Goal: Transaction & Acquisition: Purchase product/service

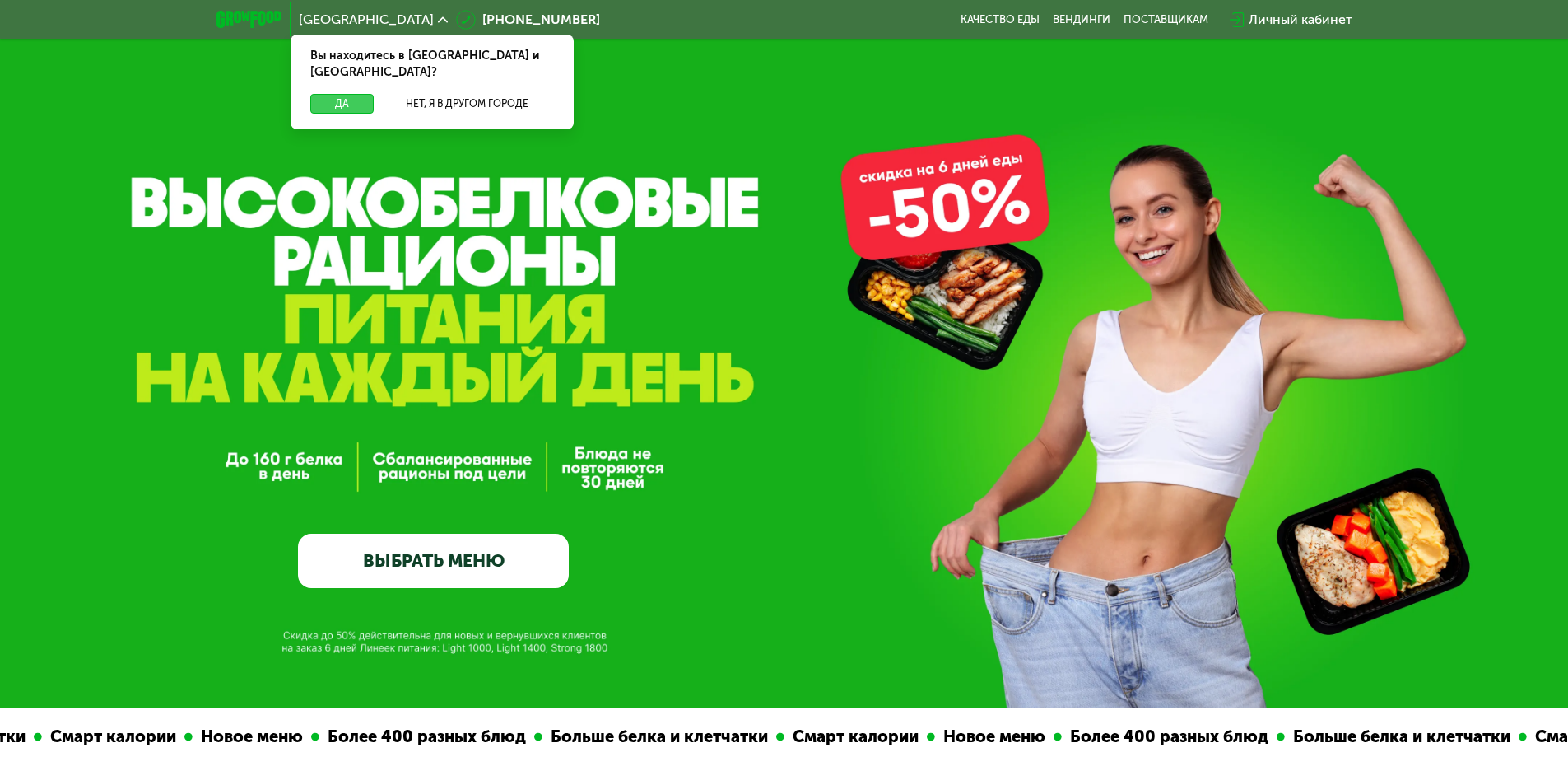
click at [345, 94] on button "Да" at bounding box center [341, 104] width 63 height 20
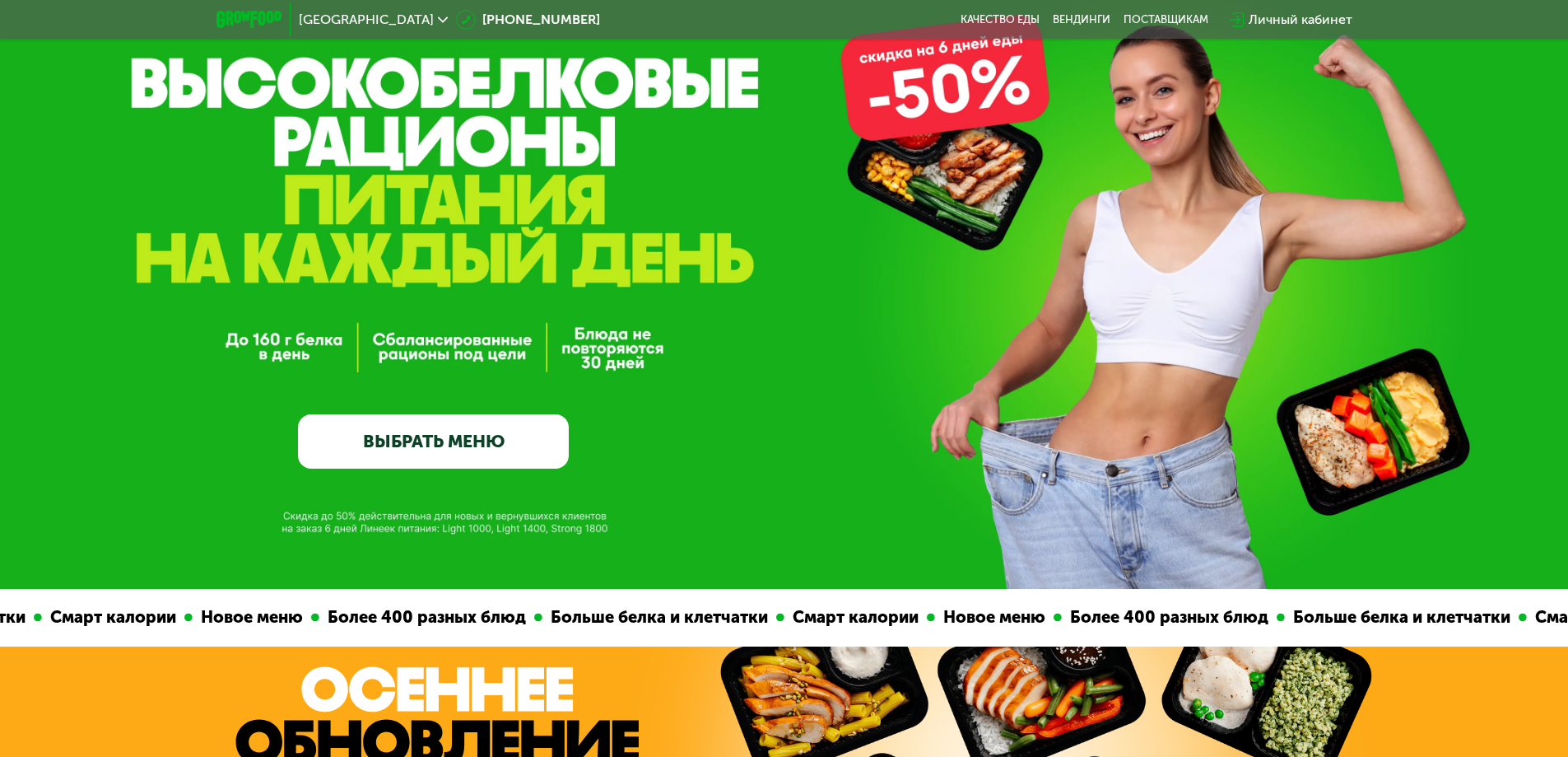
scroll to position [220, 0]
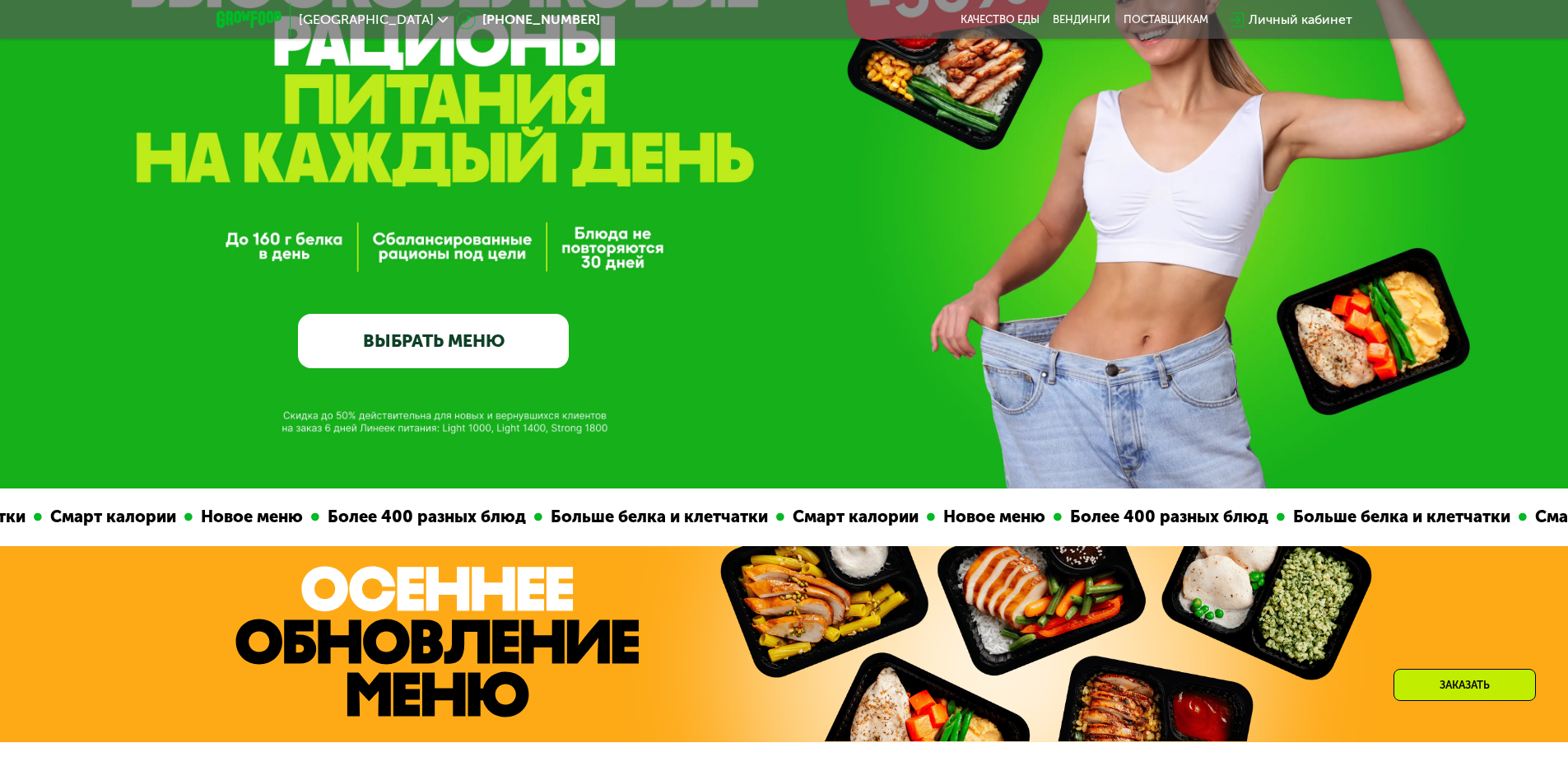
click at [385, 344] on link "ВЫБРАТЬ МЕНЮ" at bounding box center [433, 341] width 270 height 54
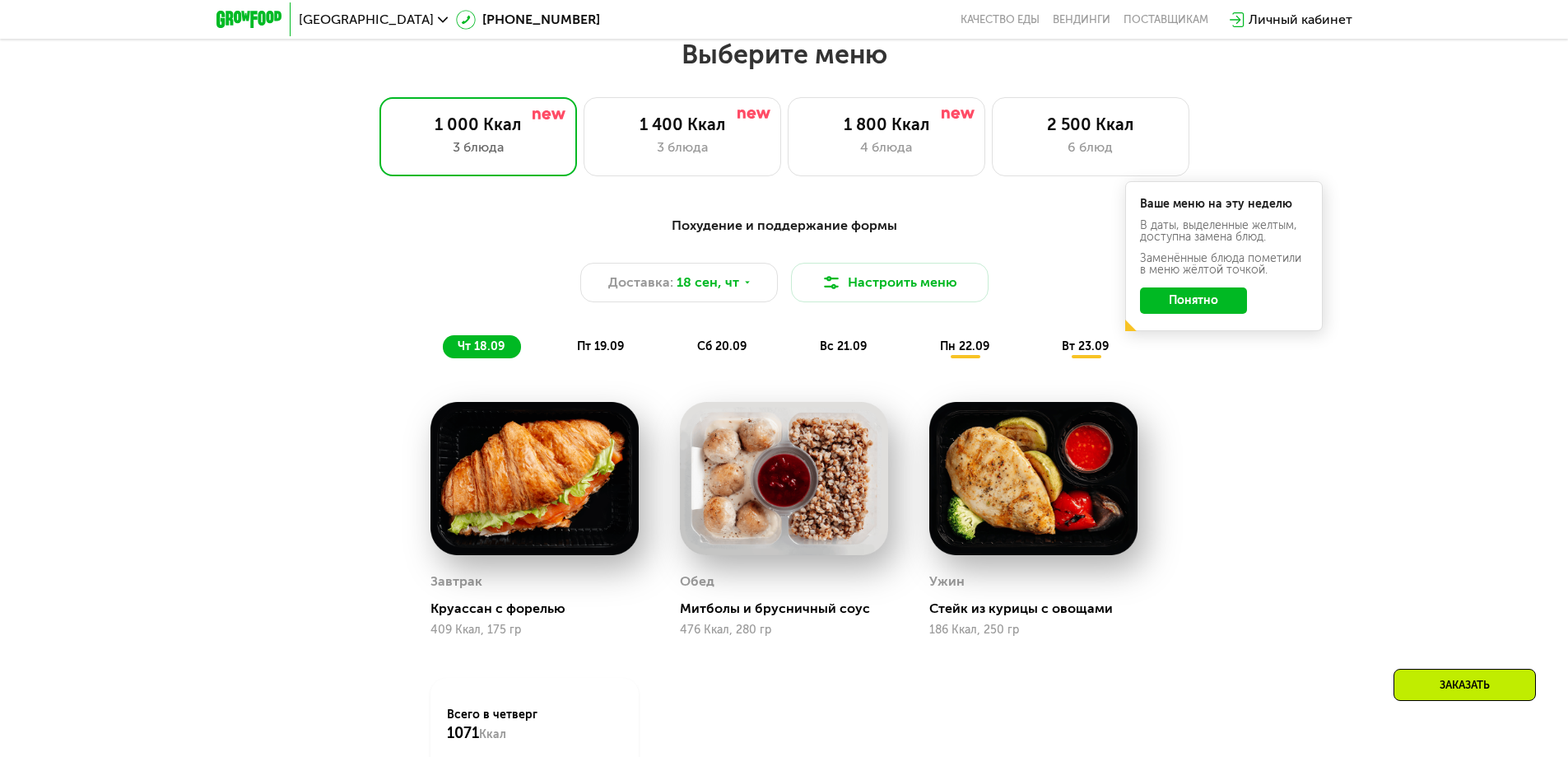
scroll to position [1365, 0]
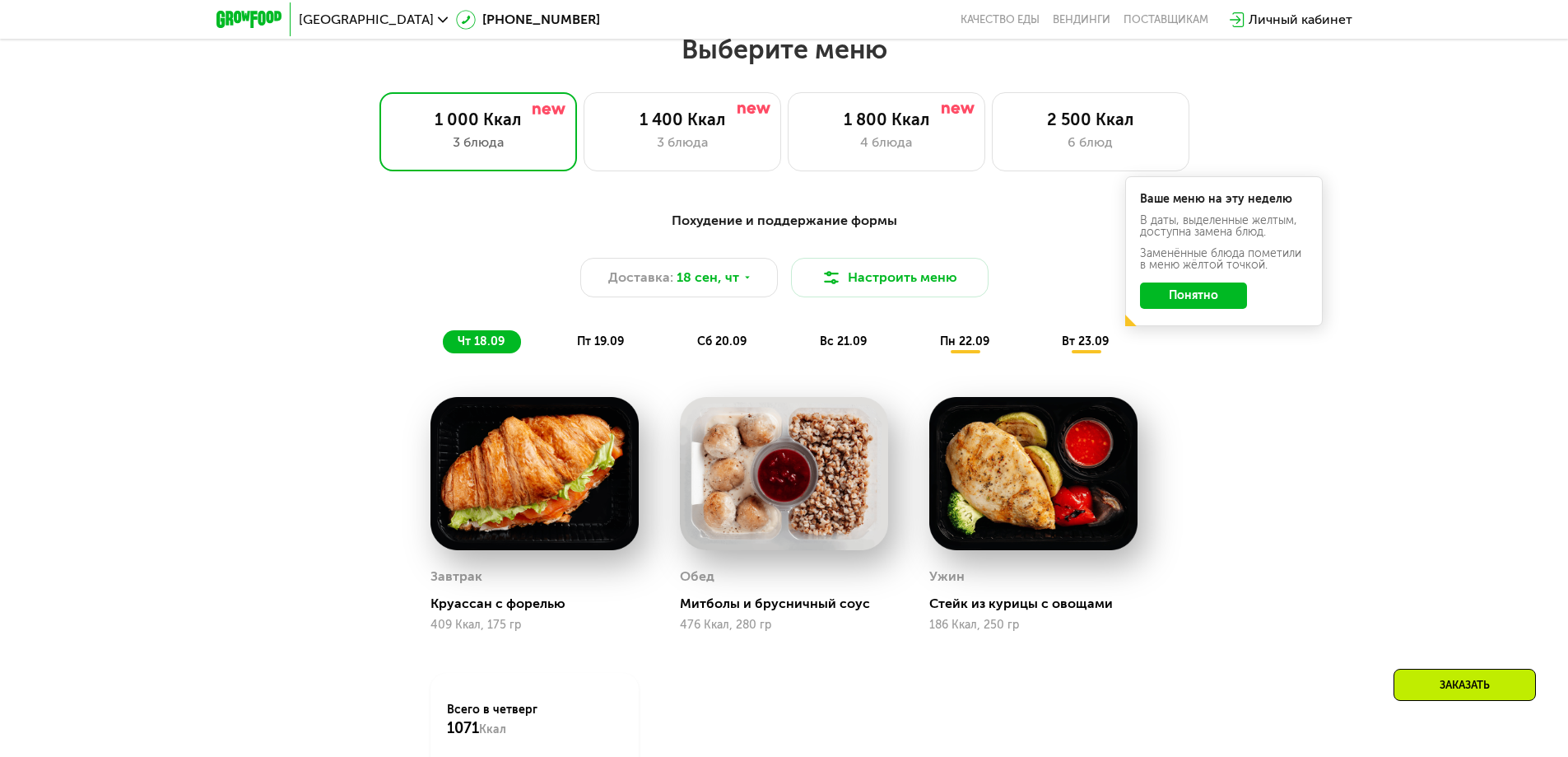
click at [1176, 302] on button "Понятно" at bounding box center [1194, 295] width 107 height 26
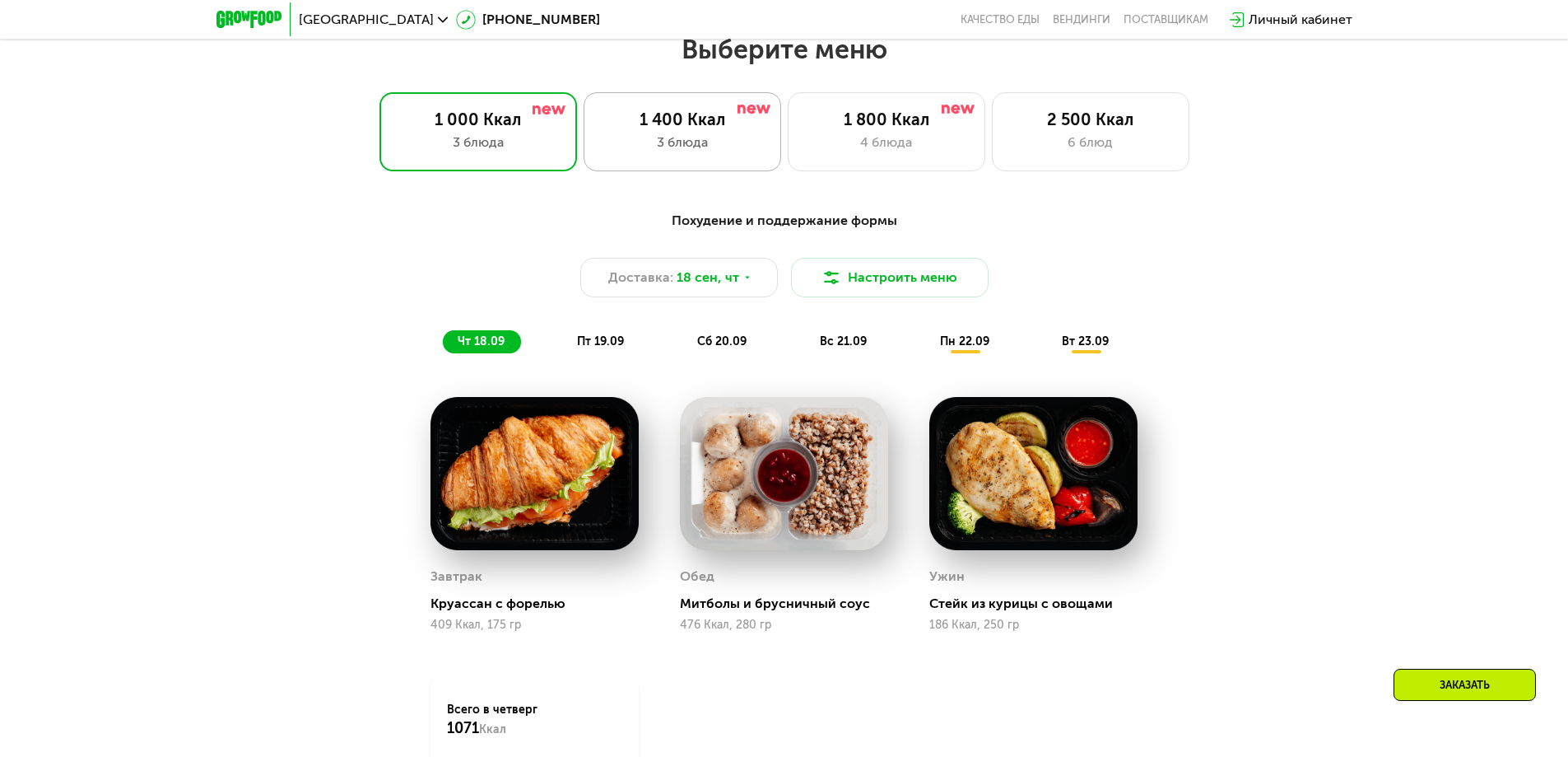
click at [750, 167] on div "1 400 Ккал 3 блюда" at bounding box center [683, 132] width 198 height 79
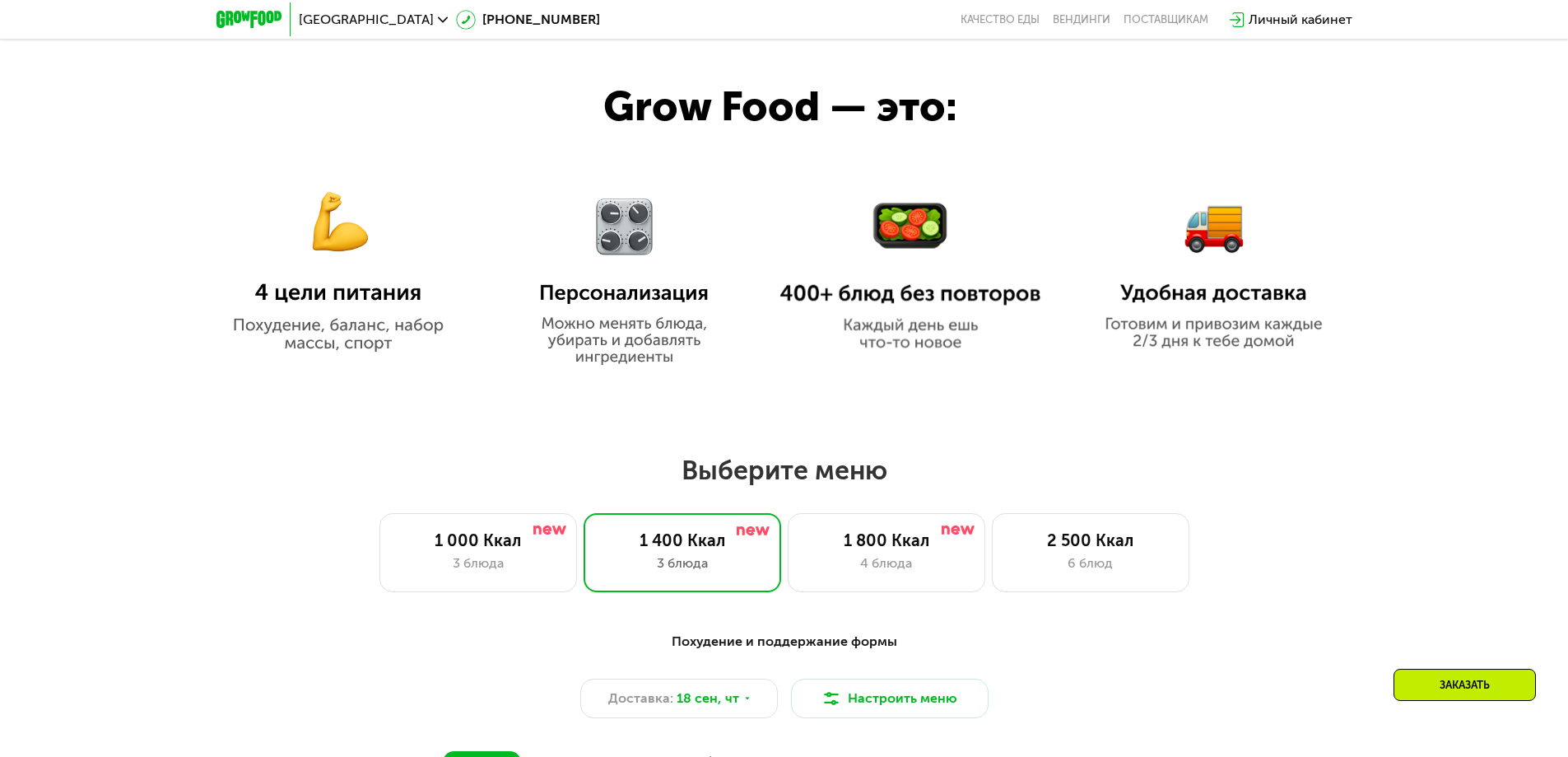
scroll to position [999, 0]
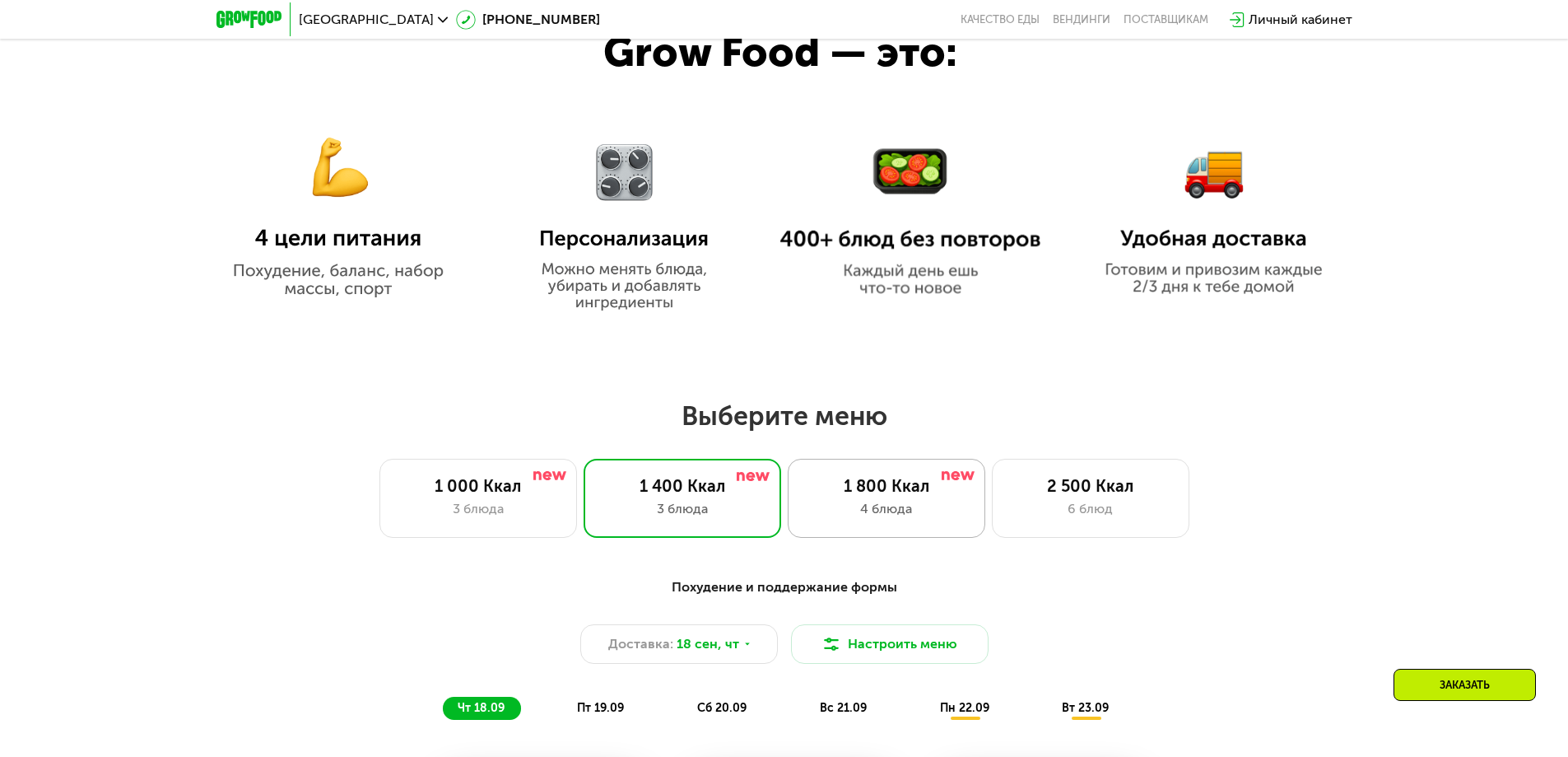
click at [857, 493] on div "1 800 Ккал" at bounding box center [886, 486] width 163 height 20
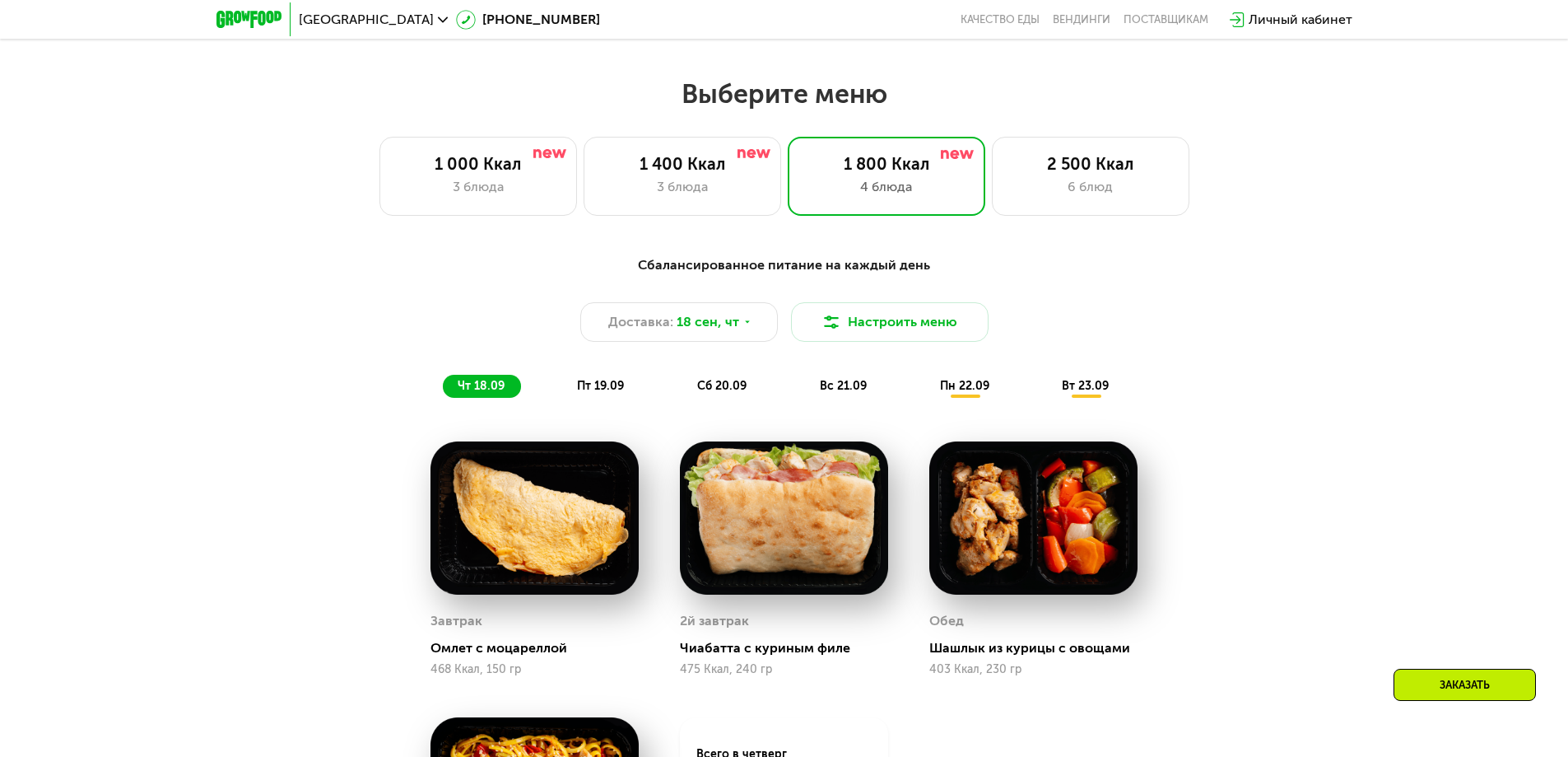
scroll to position [1323, 0]
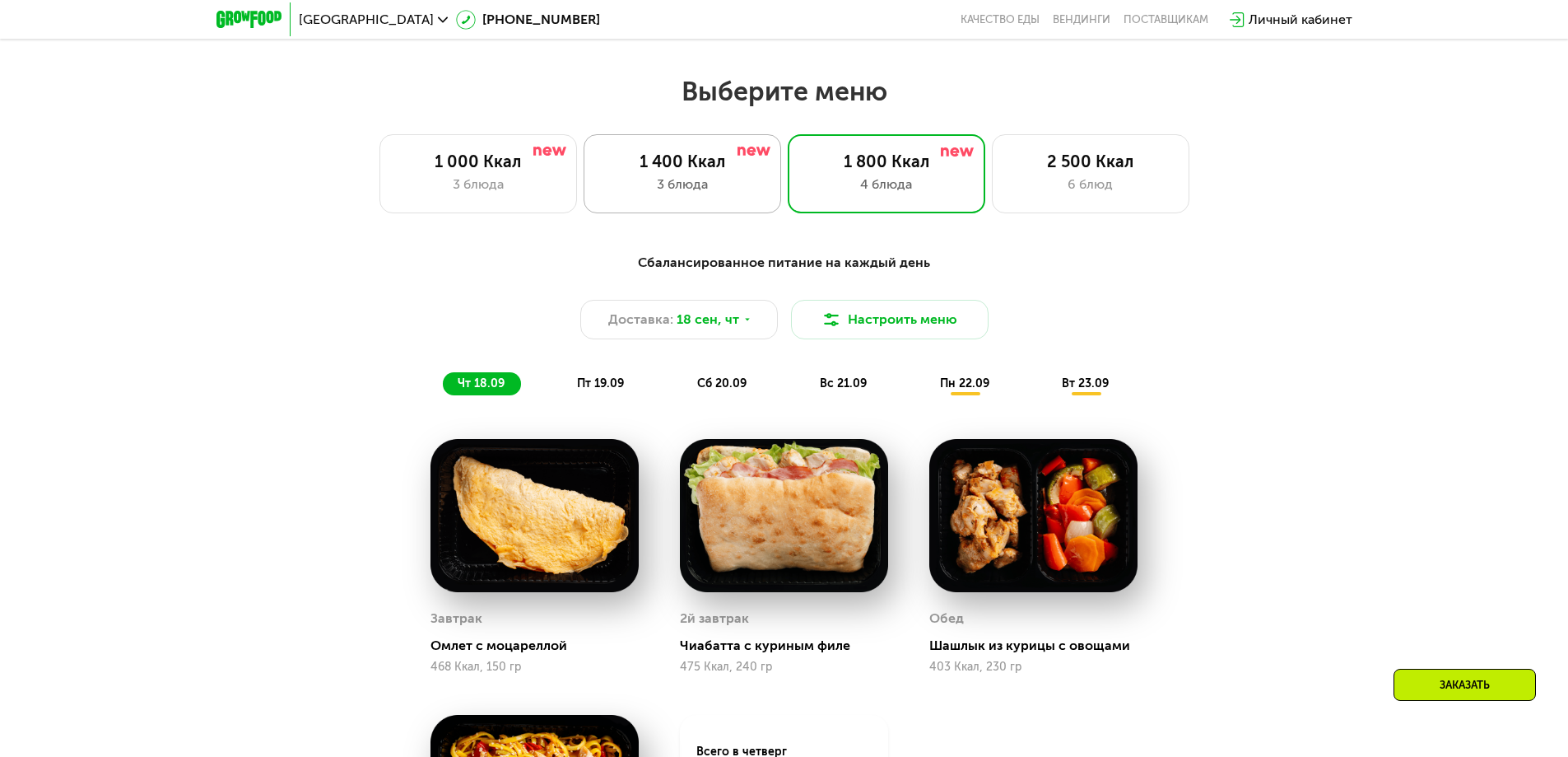
click at [718, 195] on div "3 блюда" at bounding box center [683, 185] width 163 height 20
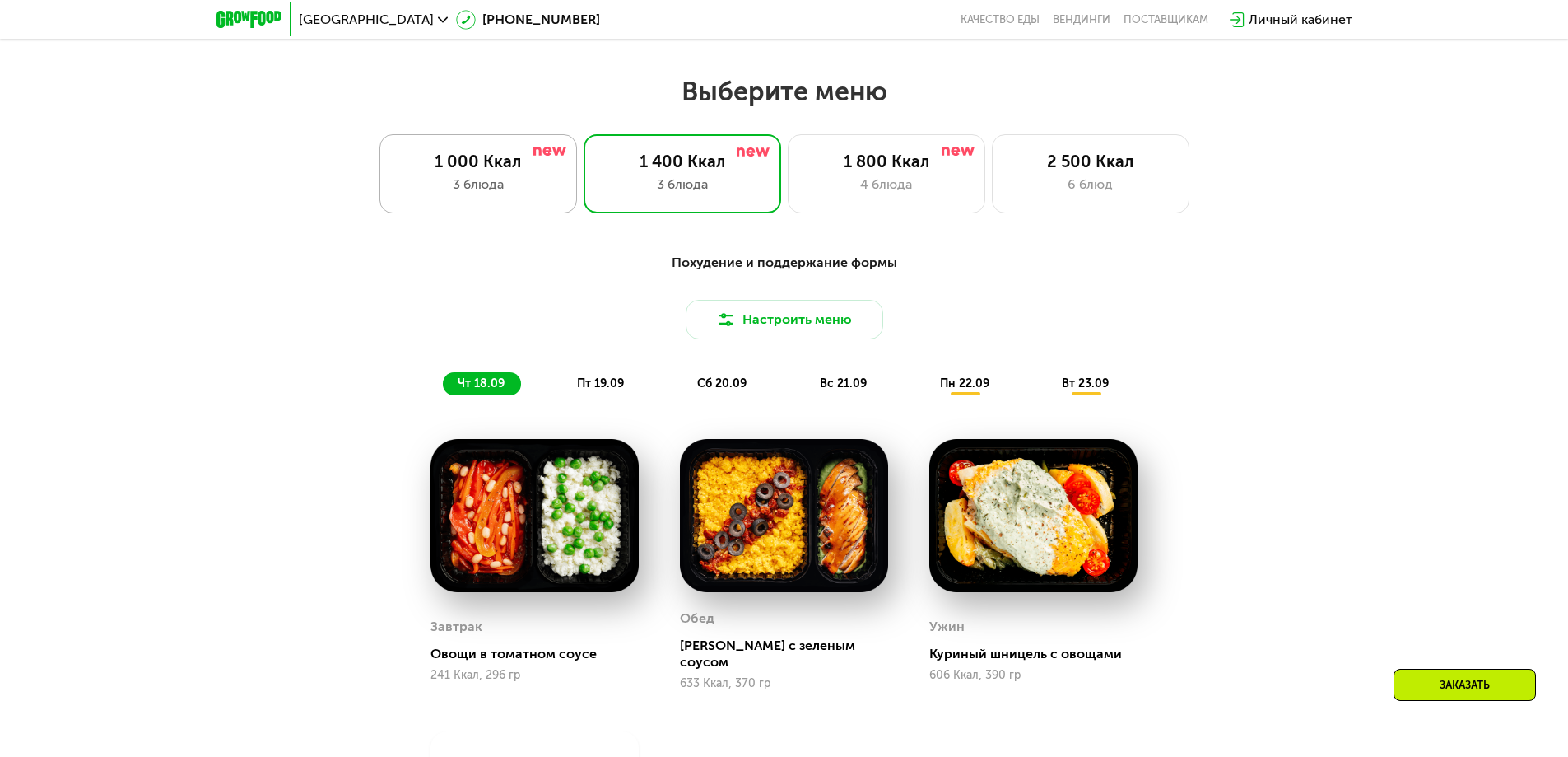
click at [530, 185] on div "3 блюда" at bounding box center [478, 185] width 163 height 20
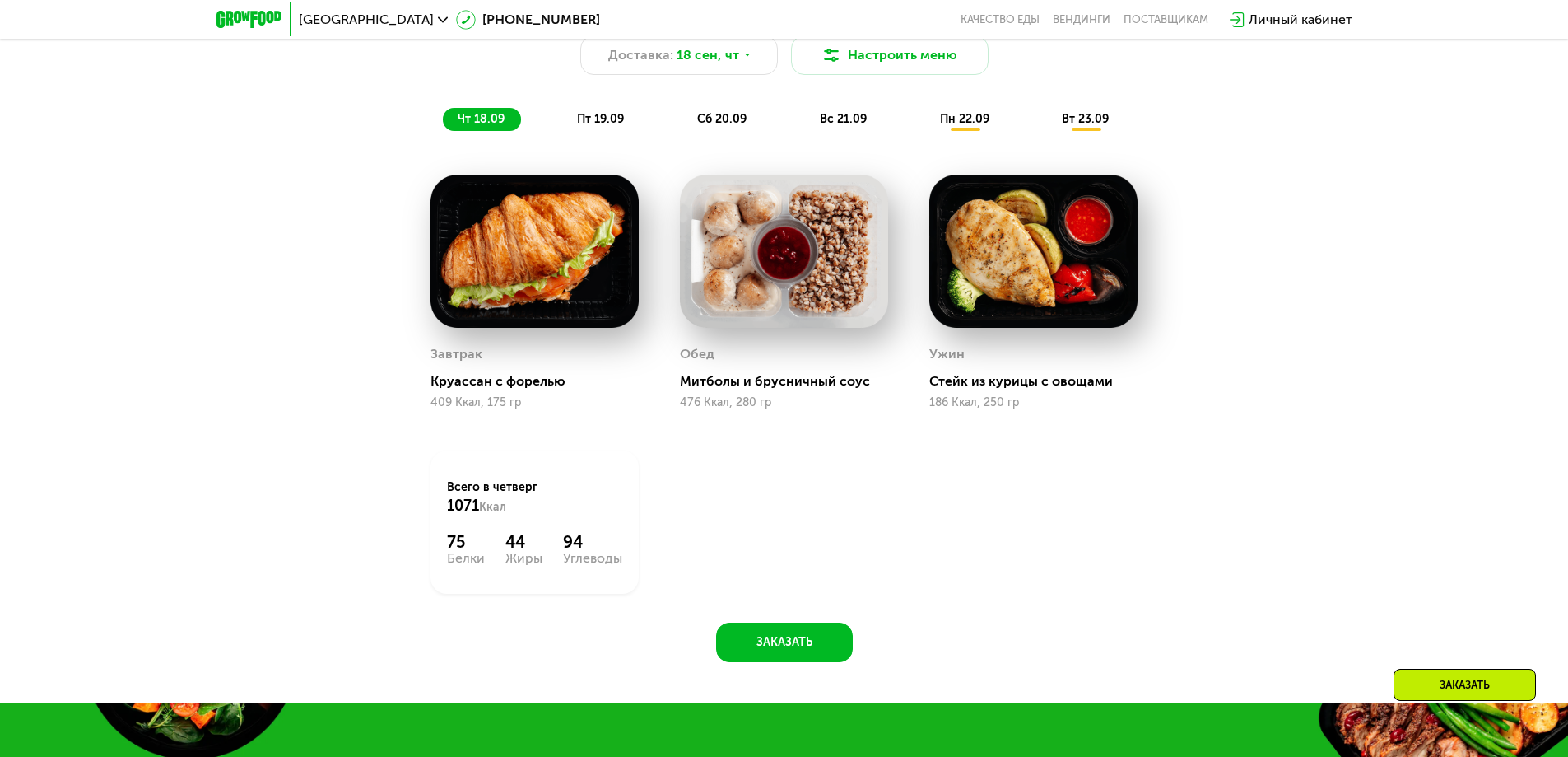
scroll to position [1674, 0]
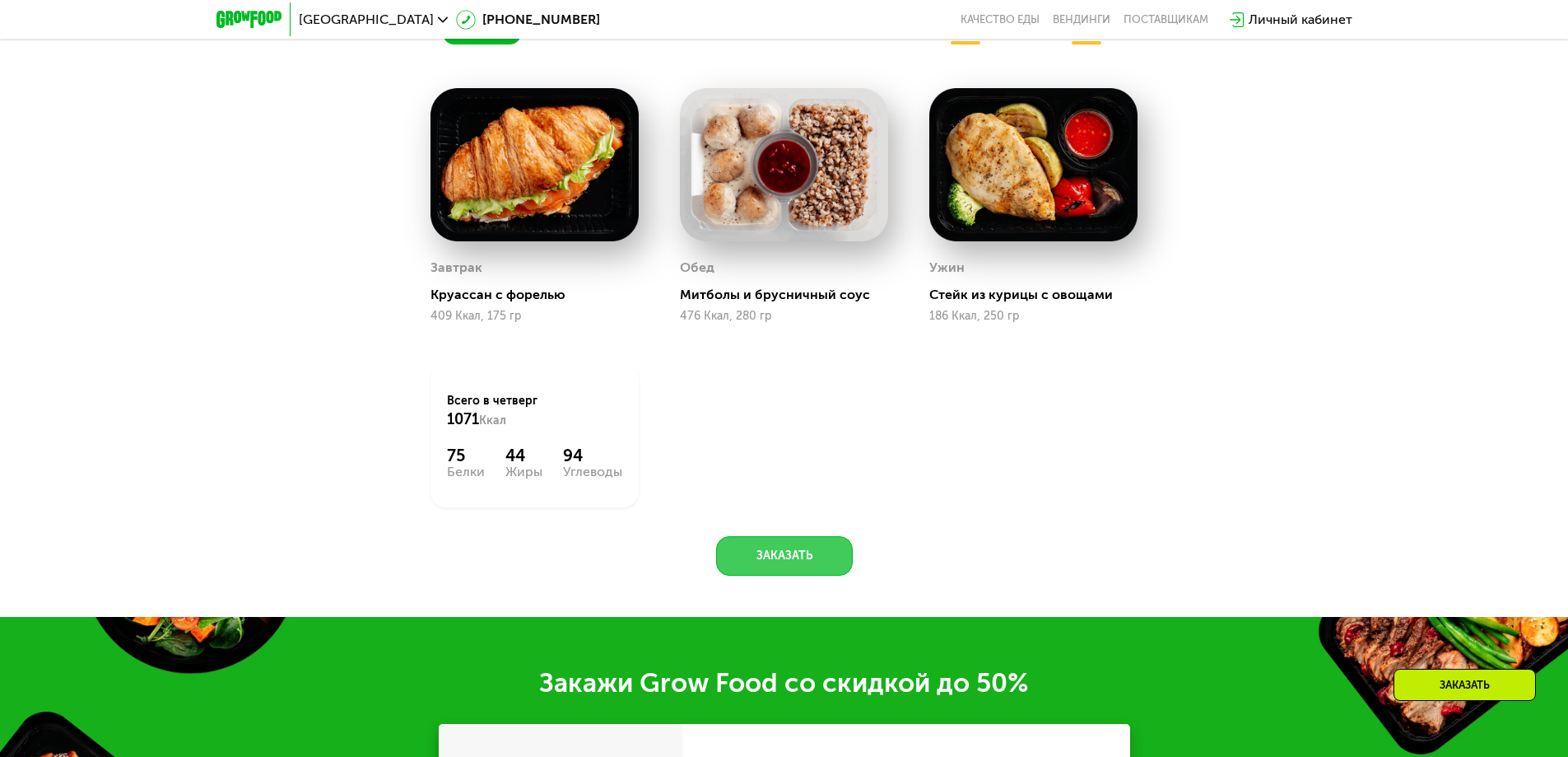
click at [730, 552] on button "Заказать" at bounding box center [785, 556] width 137 height 40
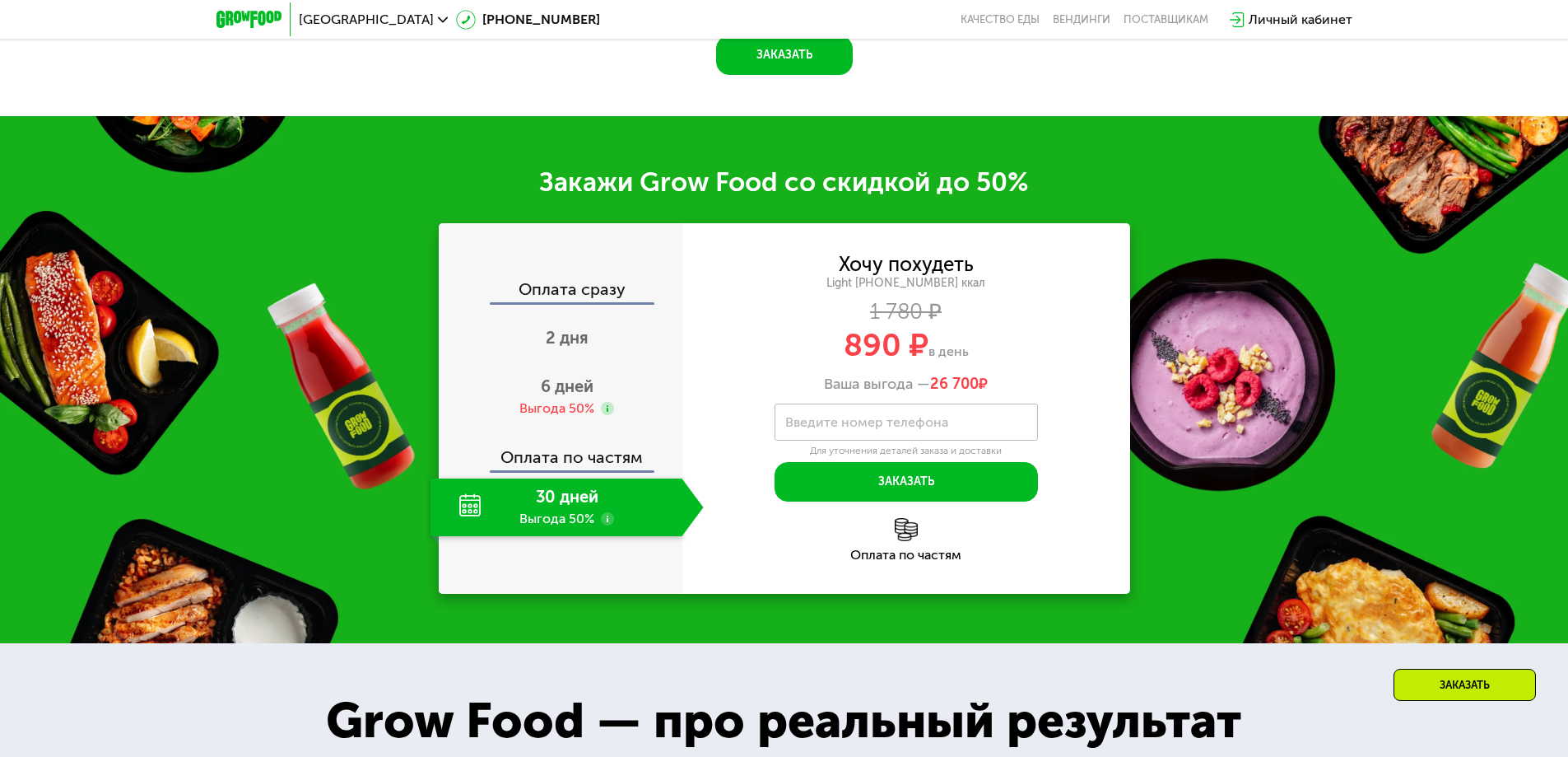
scroll to position [2297, 0]
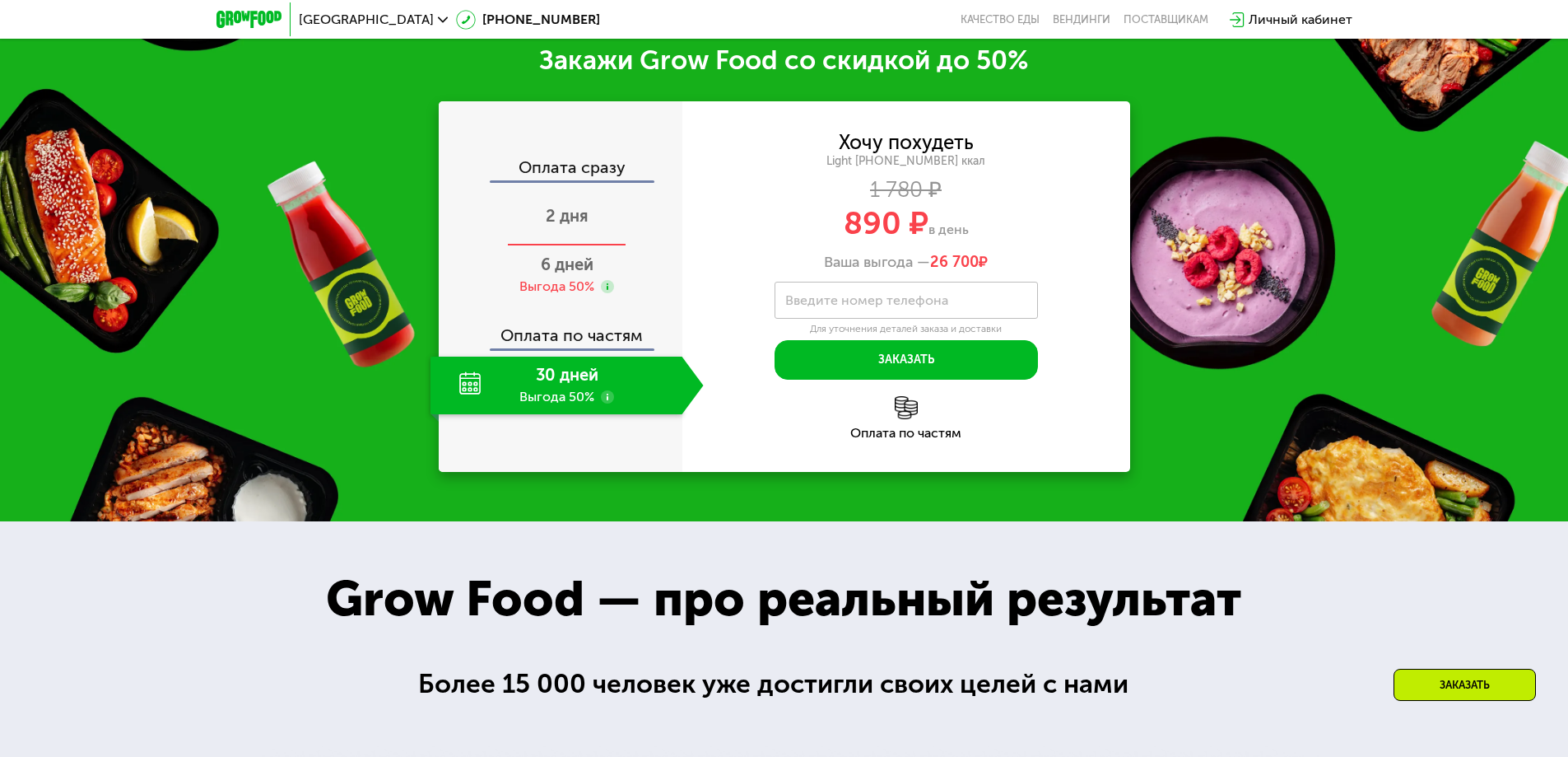
click at [565, 232] on div "2 дня" at bounding box center [566, 218] width 273 height 58
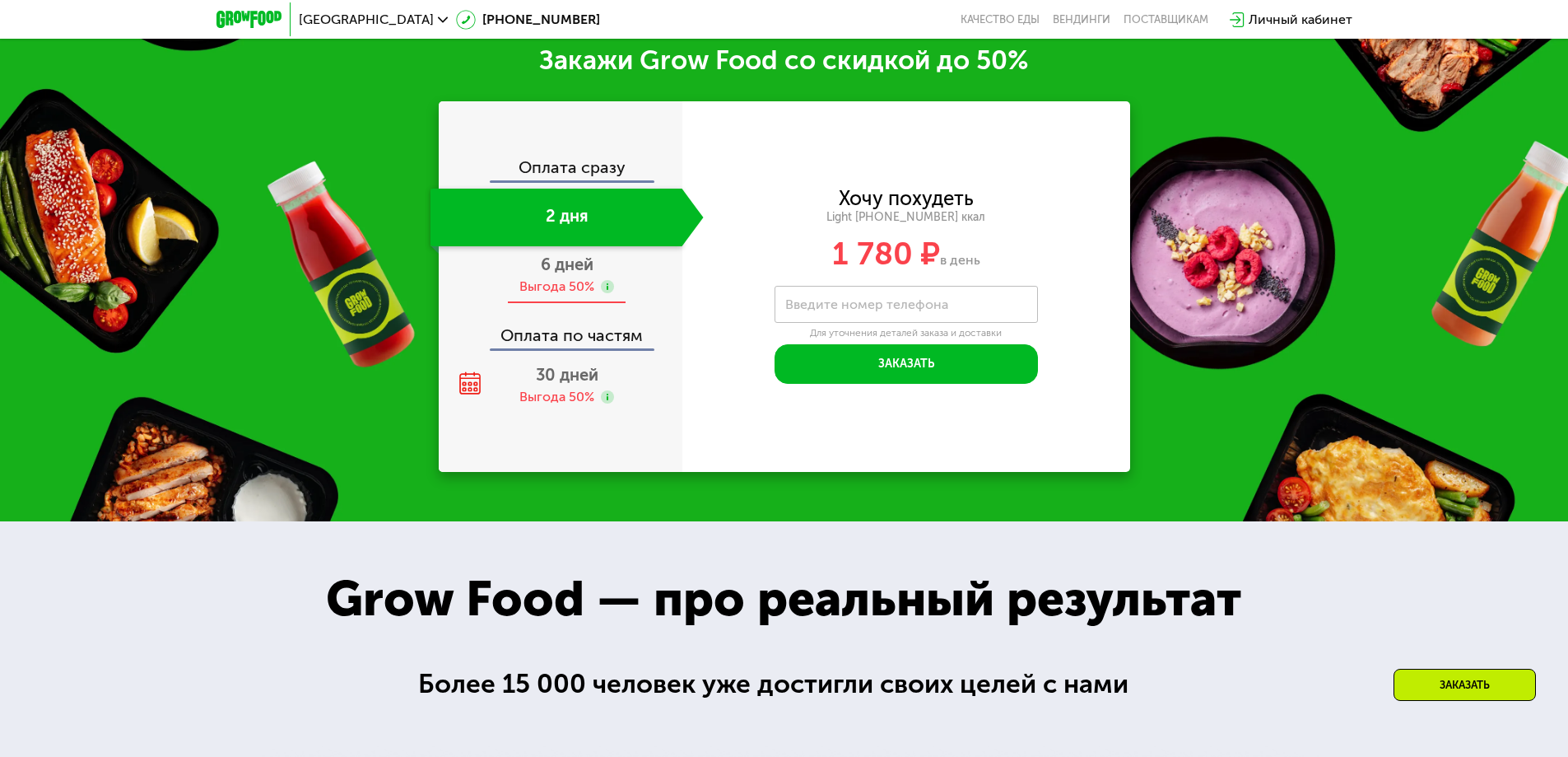
click at [558, 291] on div "Выгода 50%" at bounding box center [556, 286] width 75 height 18
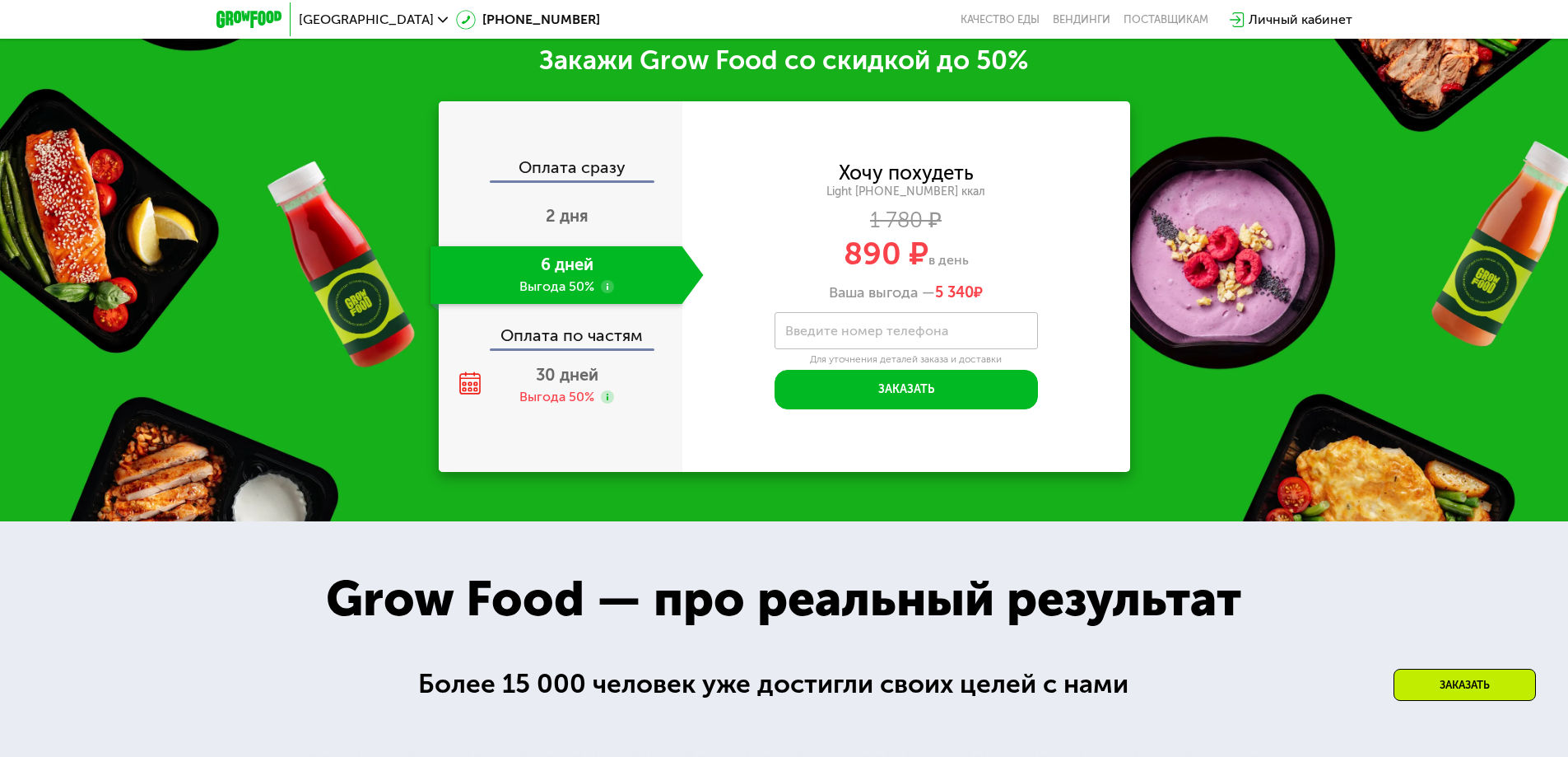
click at [547, 341] on div "Оплата по частям" at bounding box center [561, 329] width 242 height 38
click at [554, 378] on span "30 дней" at bounding box center [567, 374] width 63 height 20
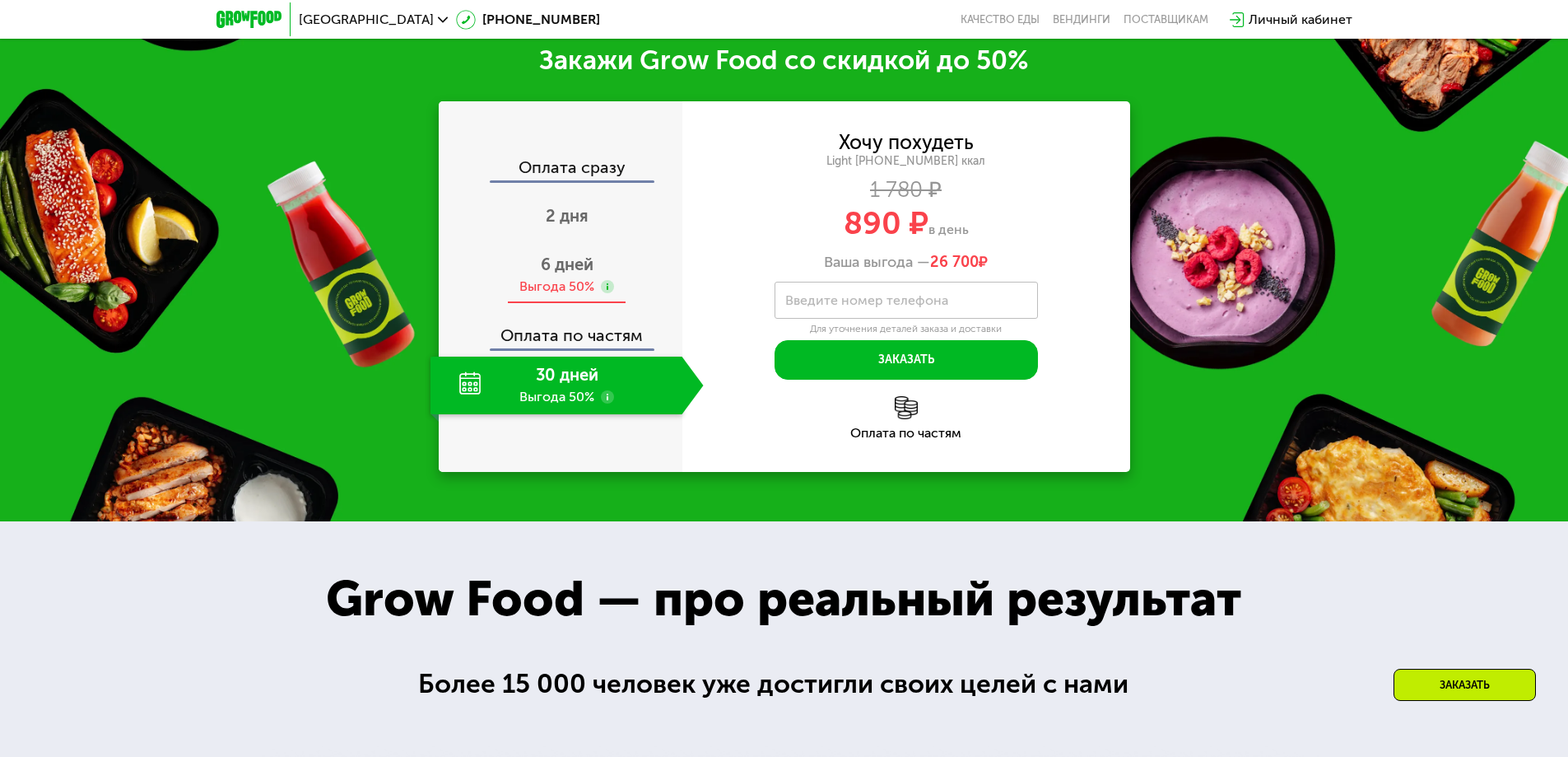
click at [561, 282] on div "Выгода 50%" at bounding box center [556, 286] width 75 height 18
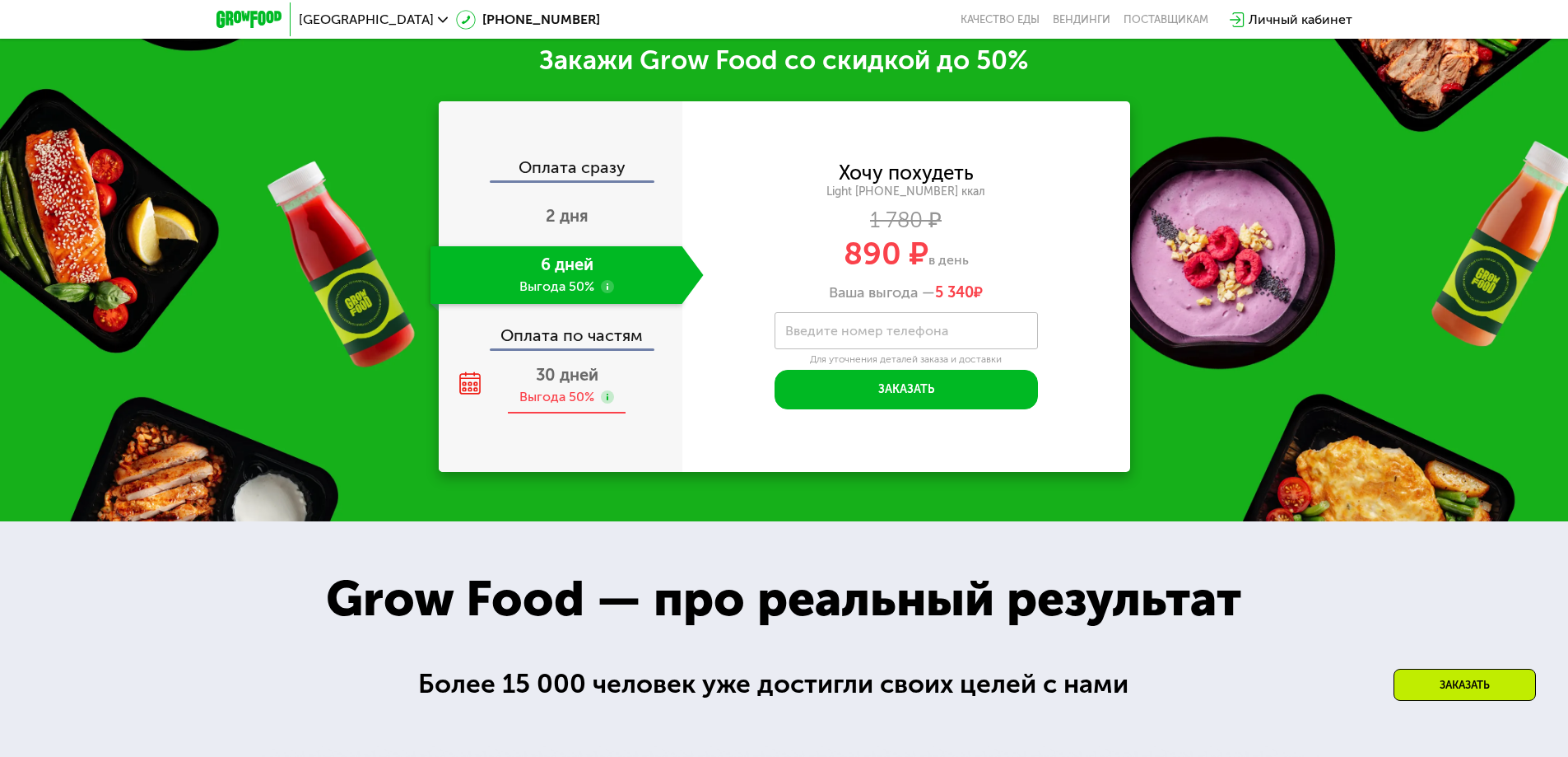
click at [552, 395] on div "Выгода 50%" at bounding box center [556, 397] width 75 height 18
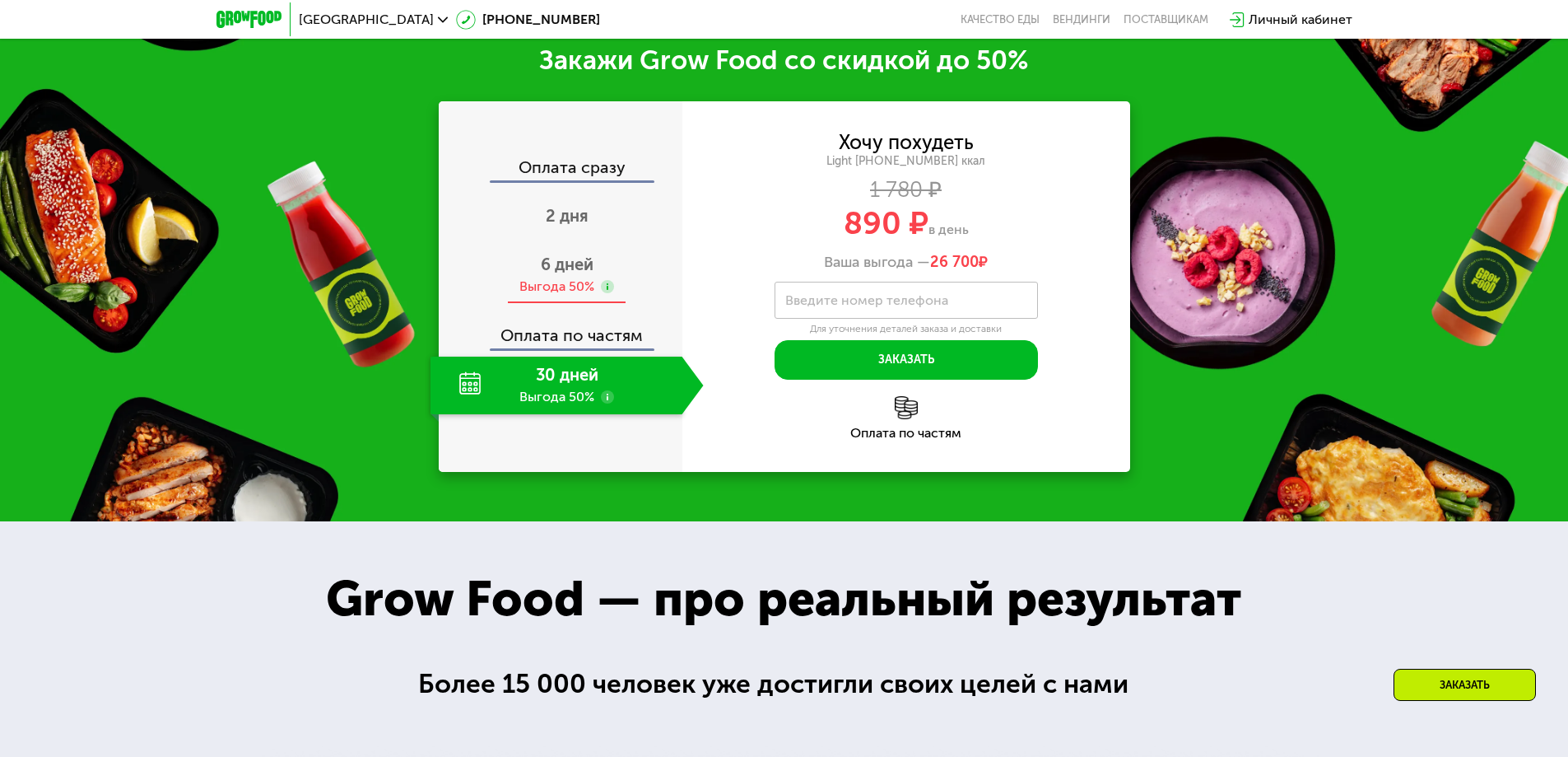
click at [574, 294] on div "Выгода 50%" at bounding box center [556, 286] width 75 height 18
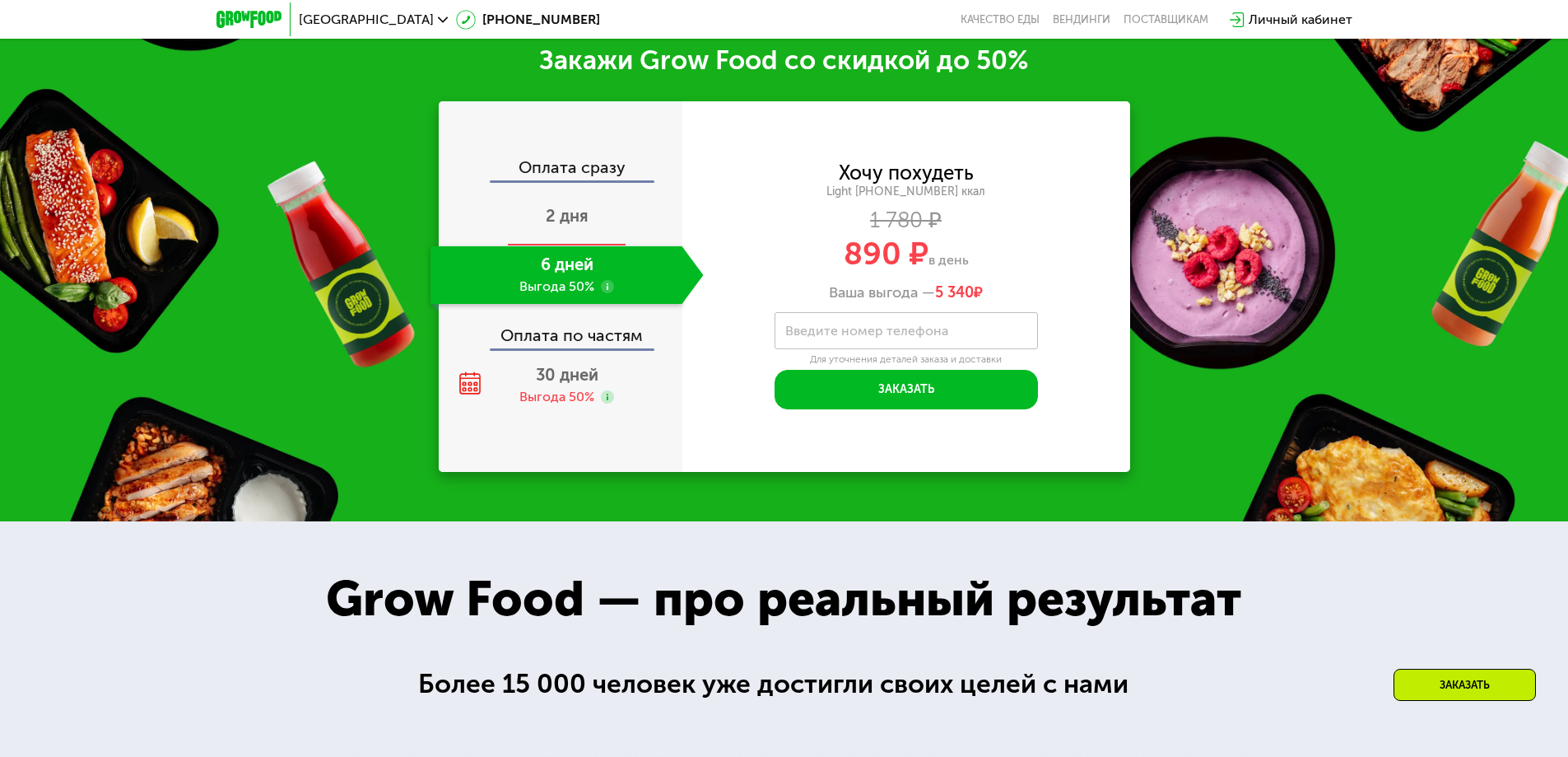
click at [575, 226] on span "2 дня" at bounding box center [567, 216] width 43 height 20
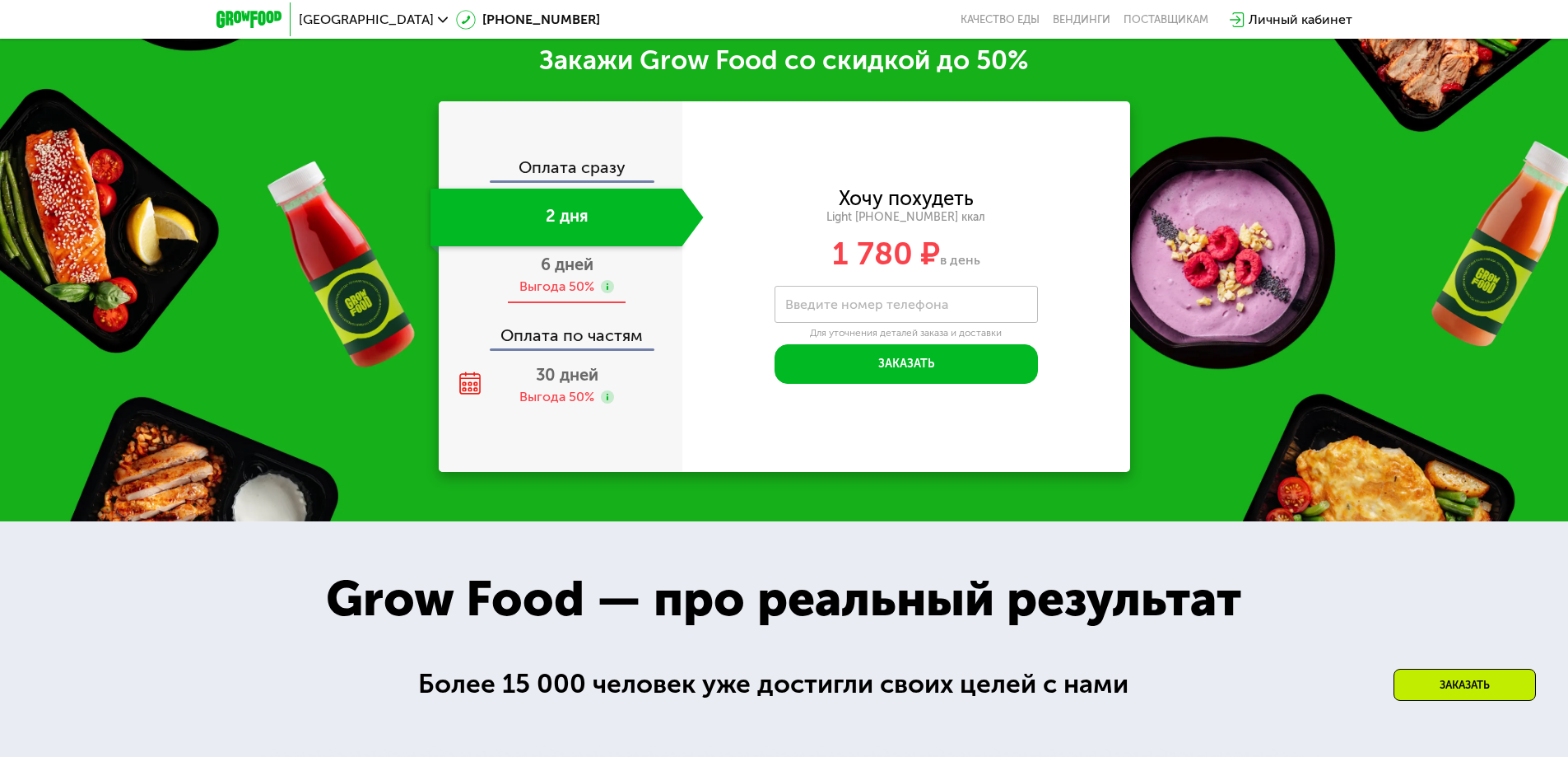
click at [567, 284] on div "Выгода 50%" at bounding box center [556, 286] width 75 height 18
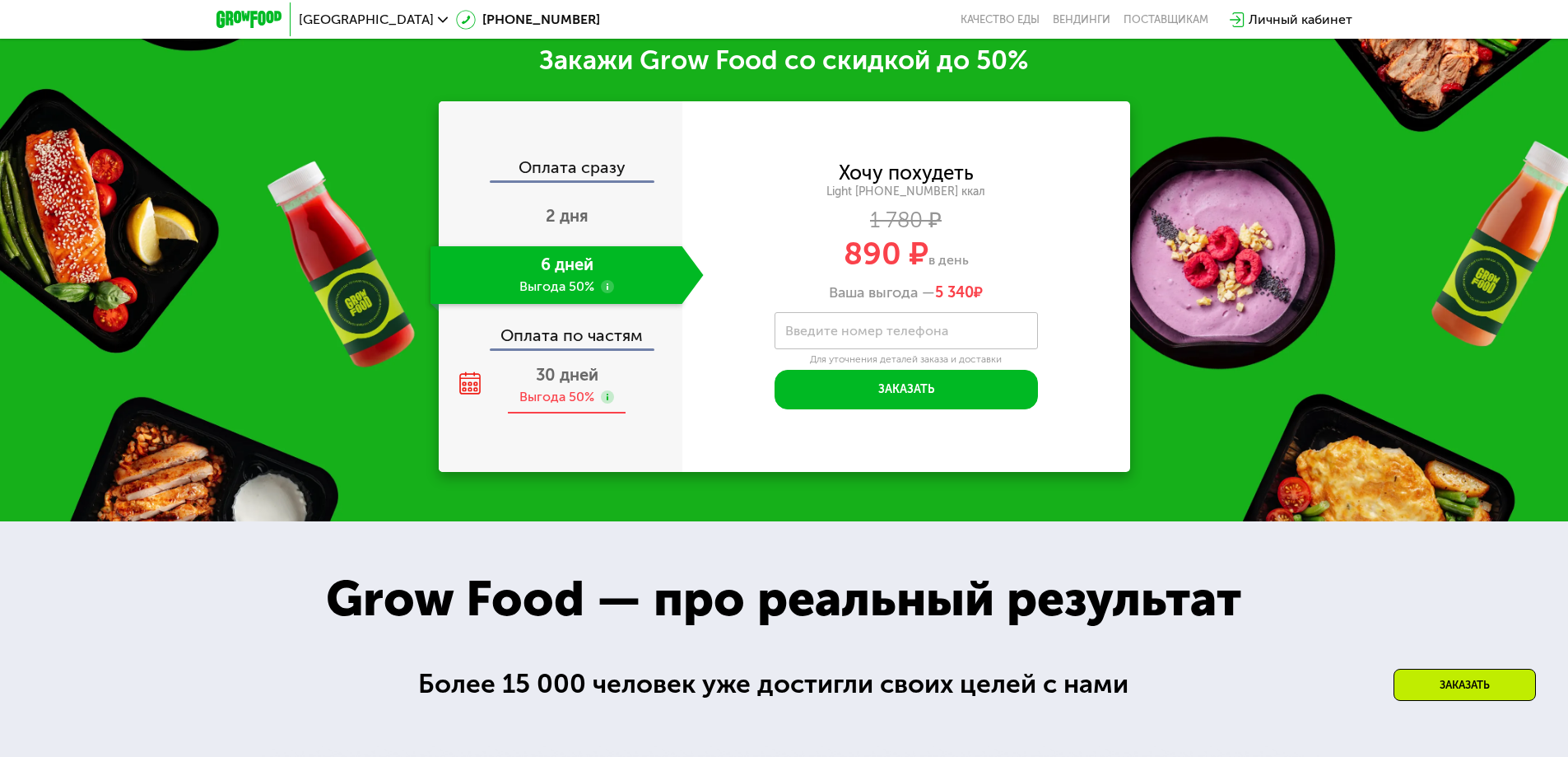
click at [561, 380] on span "30 дней" at bounding box center [567, 374] width 63 height 20
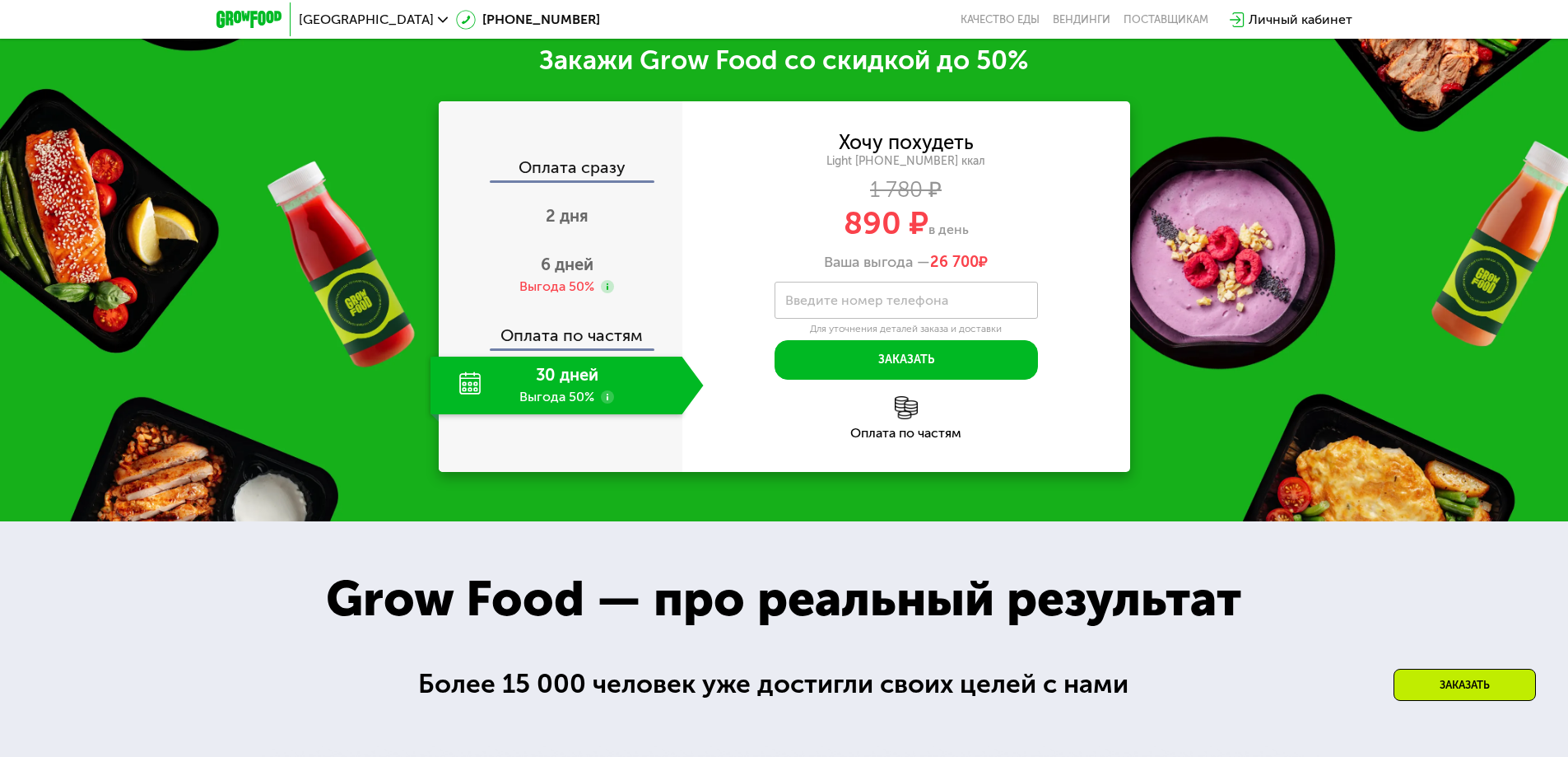
click at [1208, 104] on div "Закажи Grow Food со скидкой до 50% Оплата сразу 2 дня 6 дней Выгода 50% Оплата …" at bounding box center [784, 257] width 1568 height 527
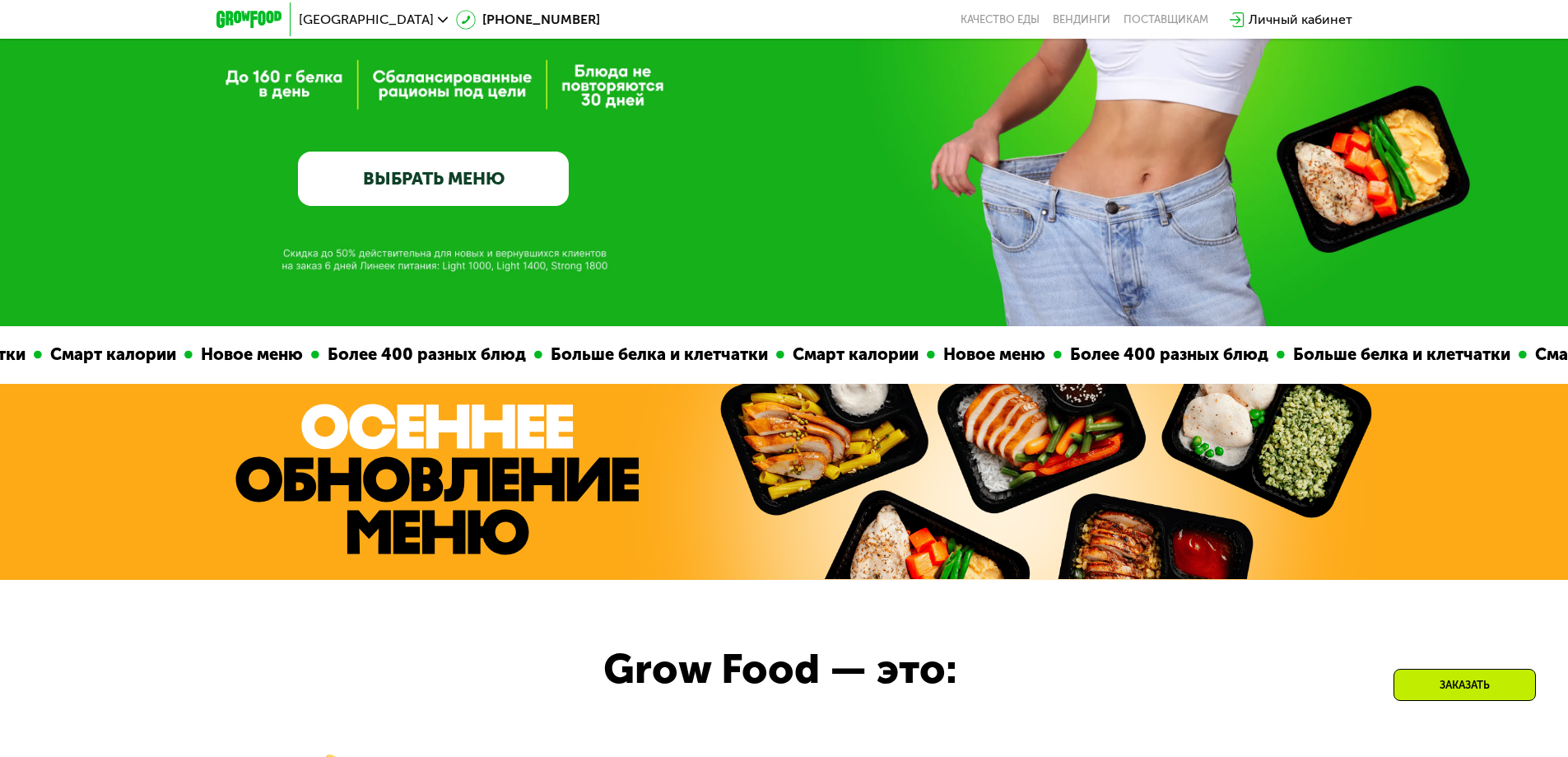
scroll to position [0, 0]
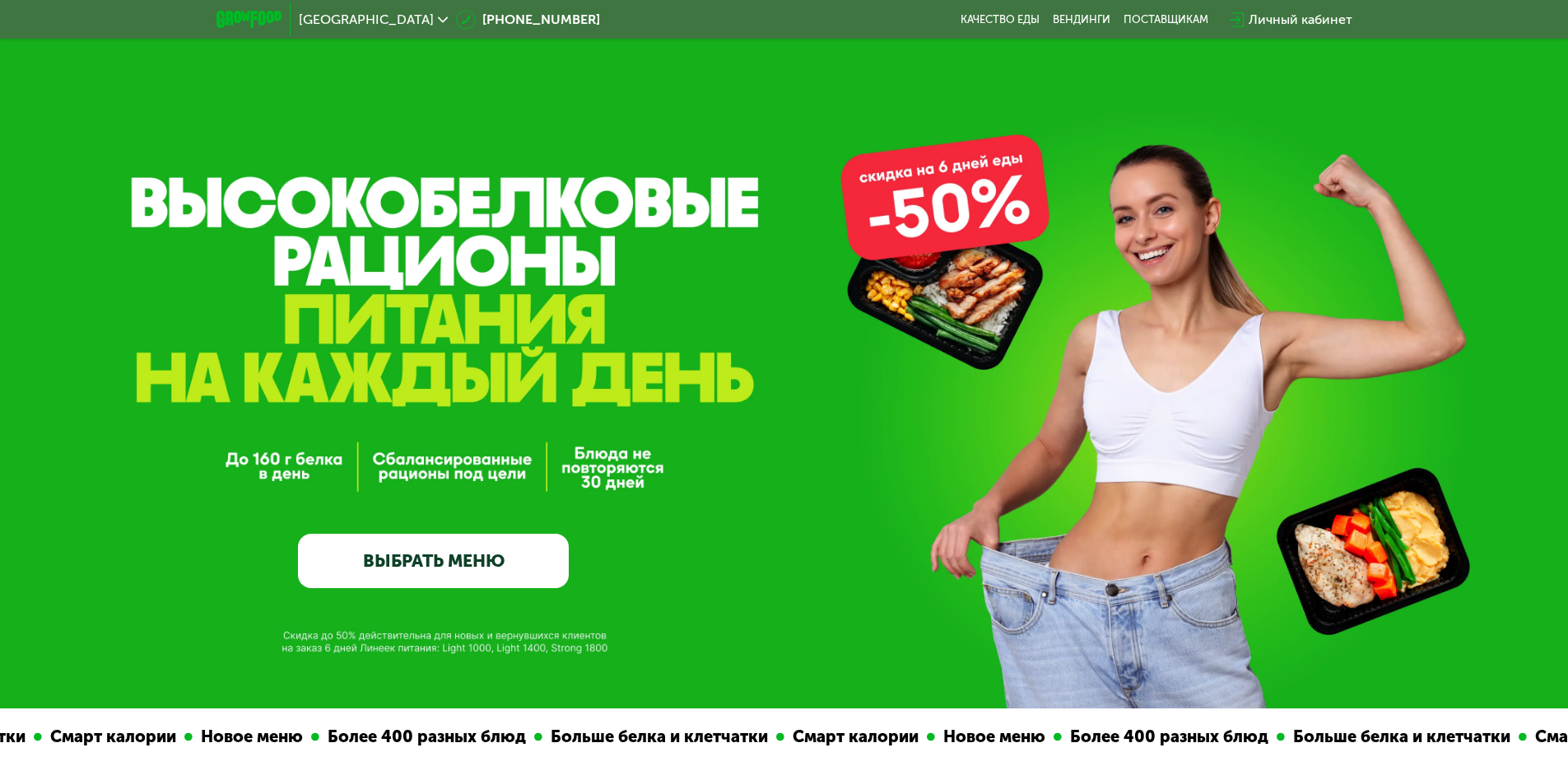
click at [514, 567] on link "ВЫБРАТЬ МЕНЮ" at bounding box center [433, 561] width 270 height 54
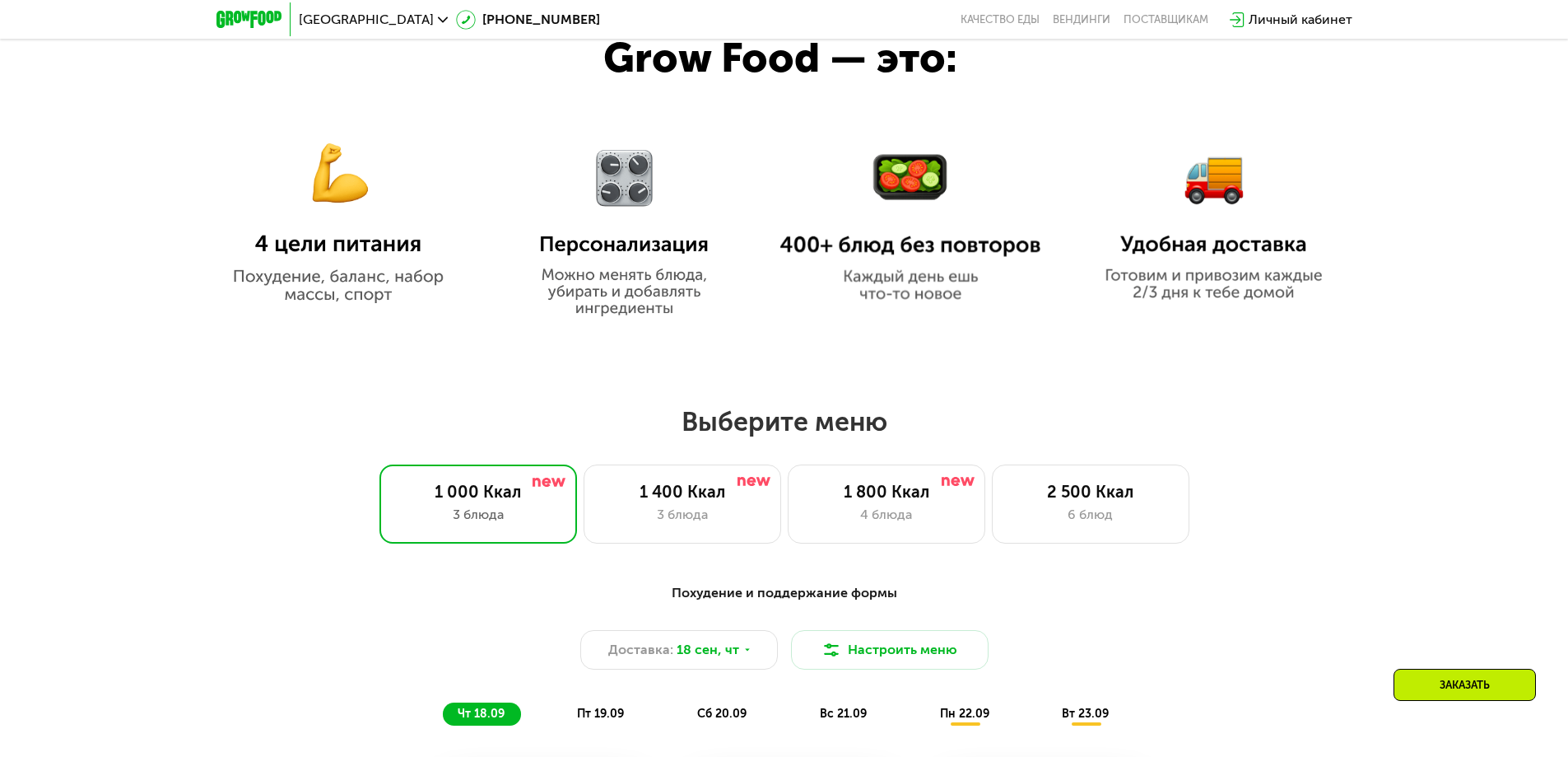
scroll to position [986, 0]
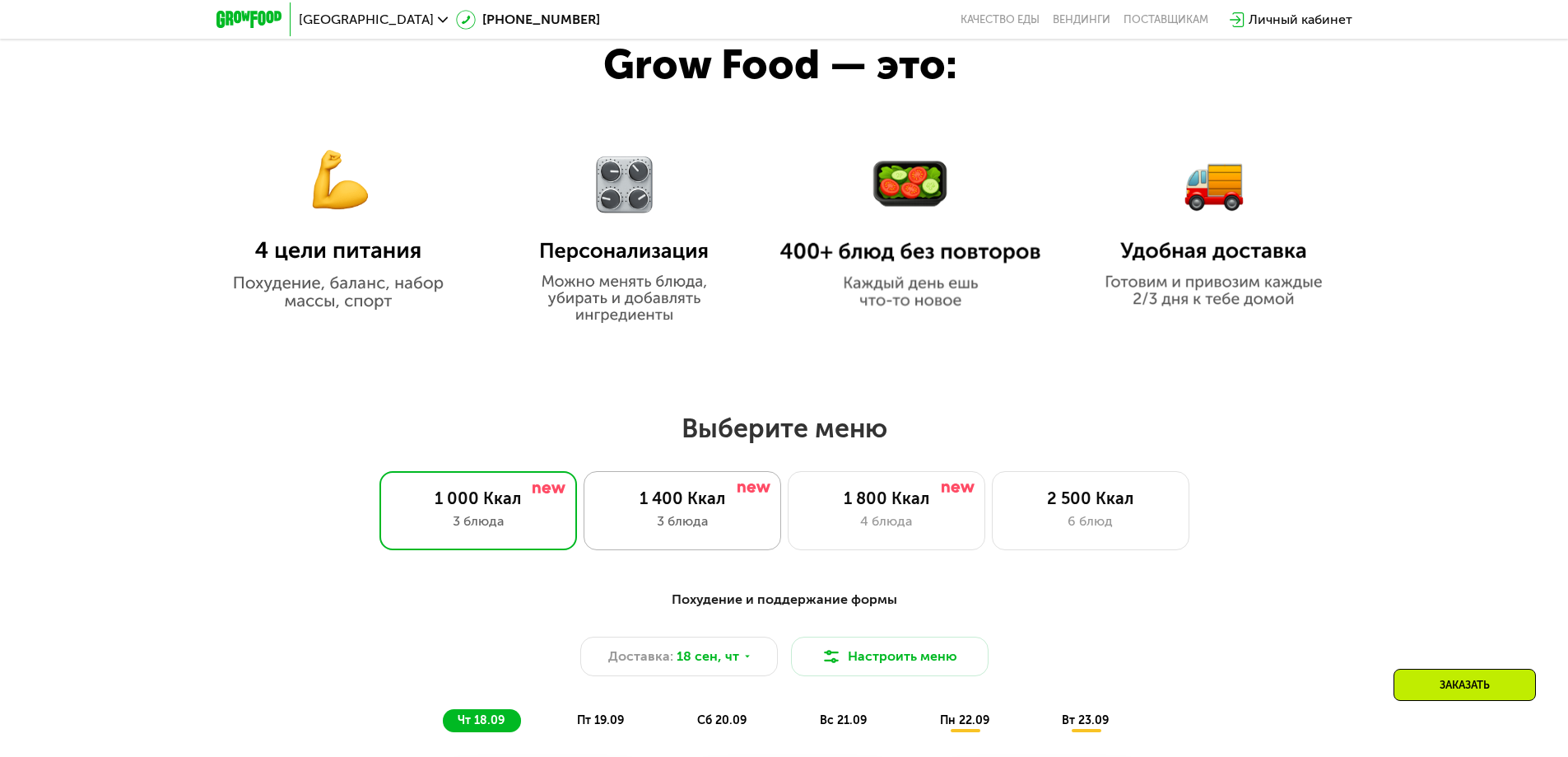
click at [682, 489] on div "1 400 Ккал 3 блюда" at bounding box center [683, 510] width 198 height 79
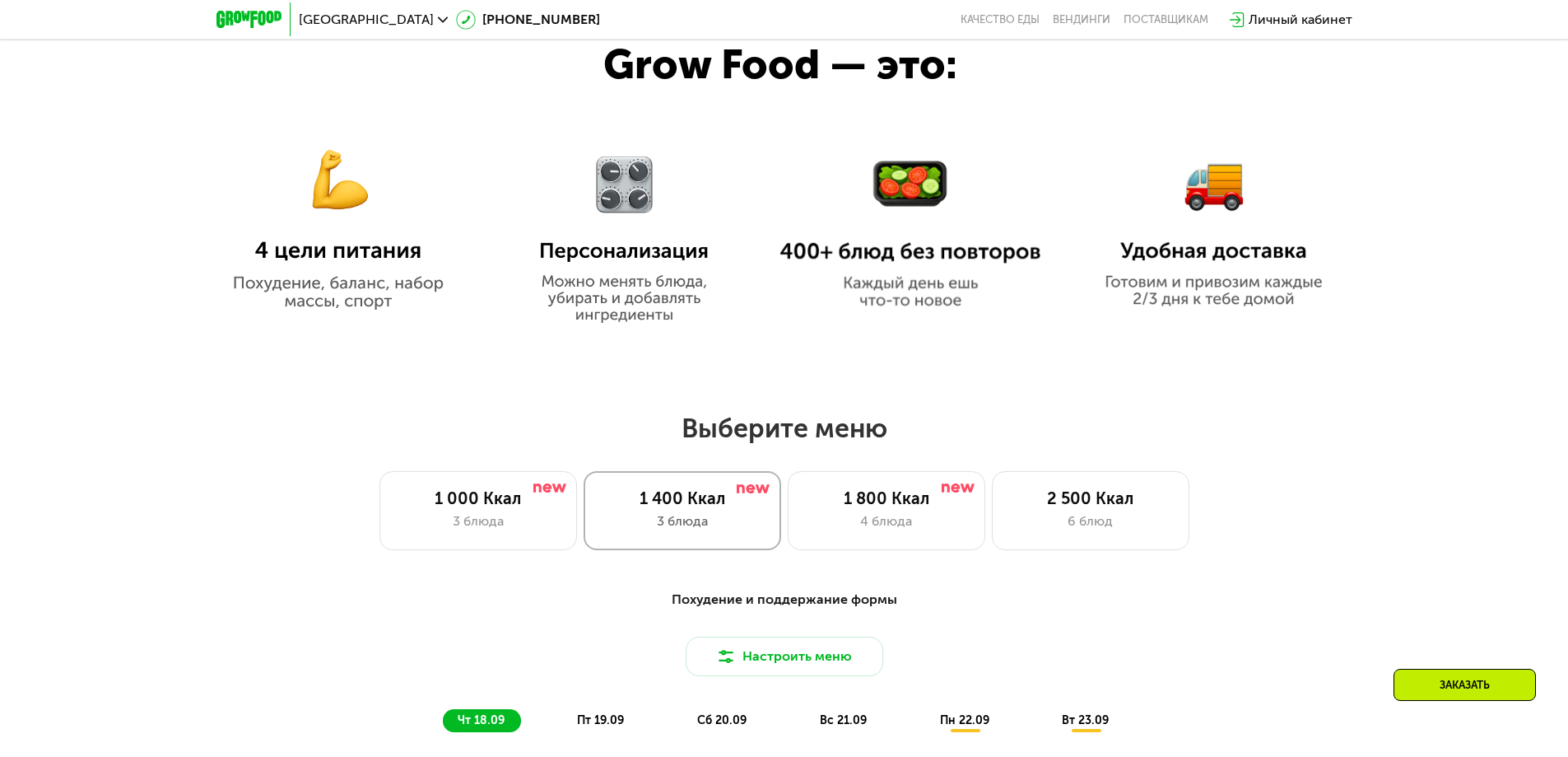
scroll to position [1321, 0]
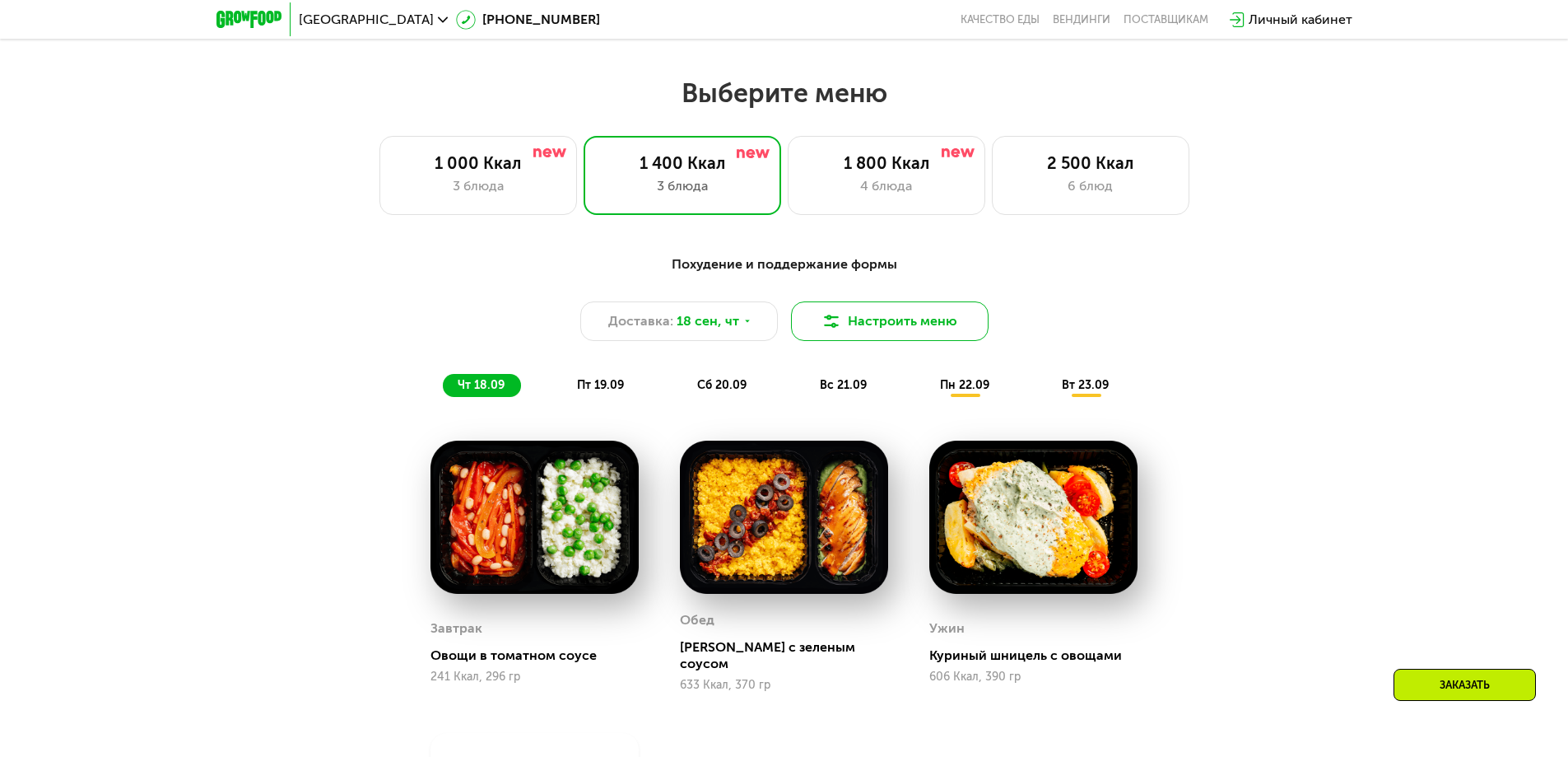
click at [885, 326] on button "Настроить меню" at bounding box center [890, 321] width 198 height 40
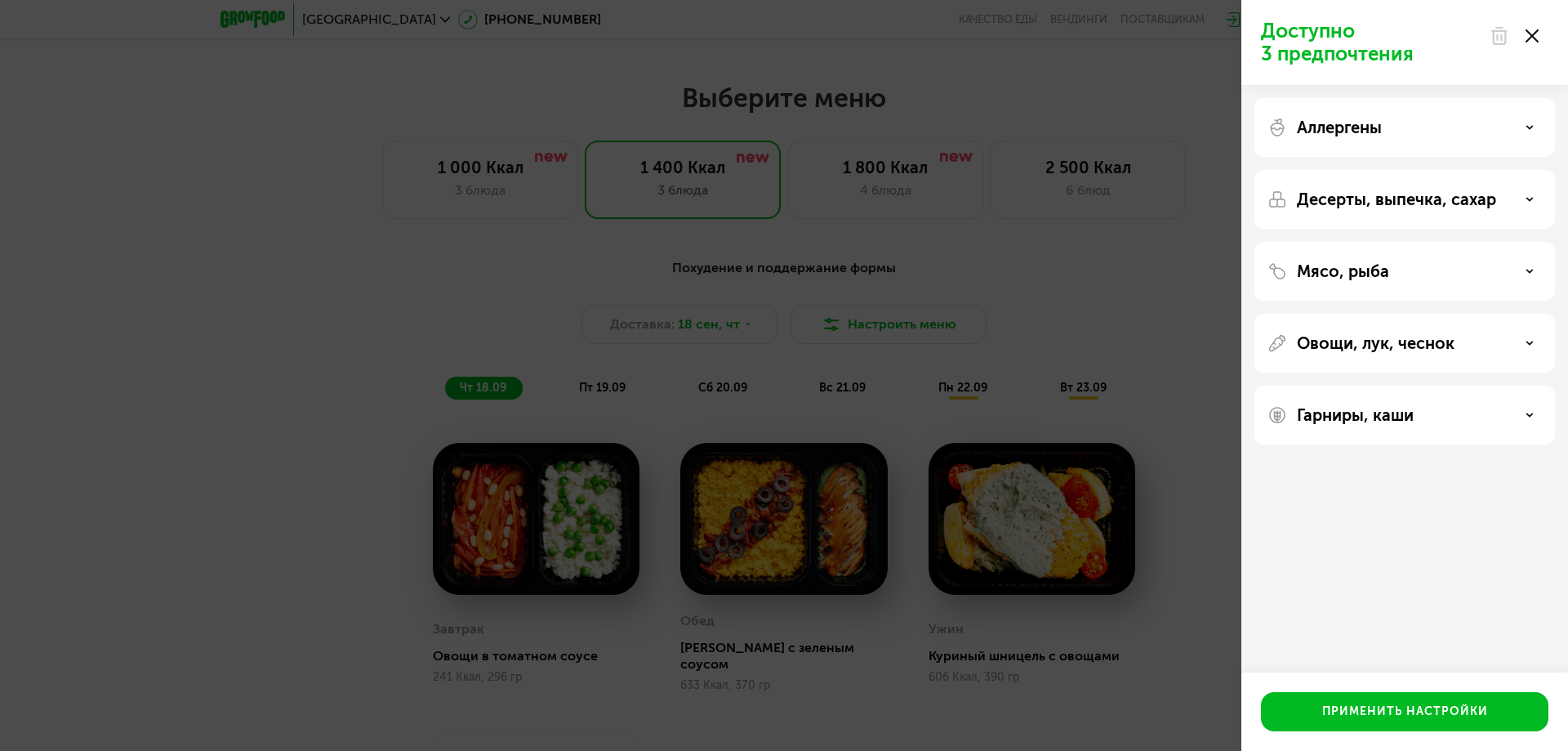
click at [1519, 198] on div "Десерты, выпечка, сахар" at bounding box center [1404, 200] width 274 height 20
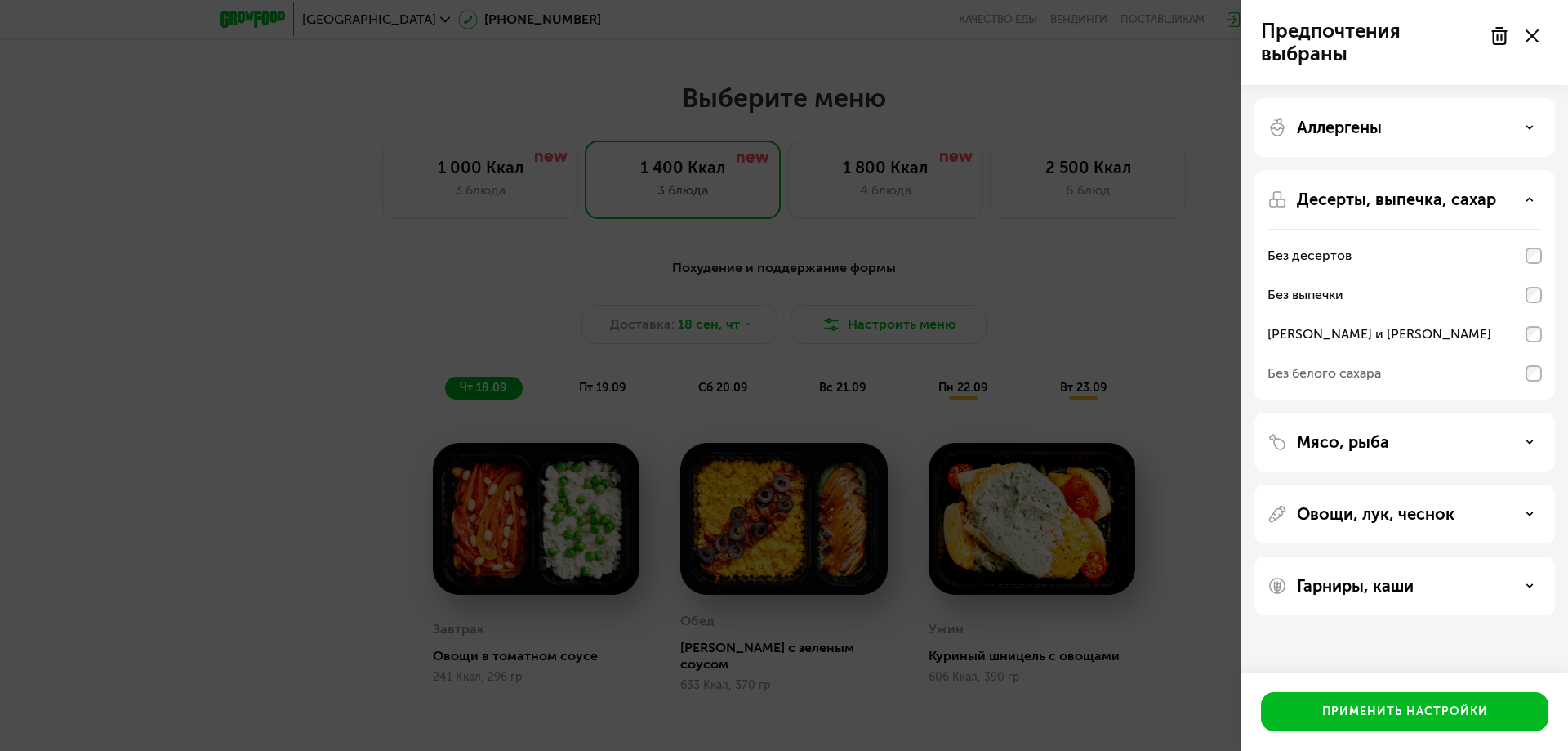
click at [1525, 443] on icon at bounding box center [1530, 442] width 8 height 8
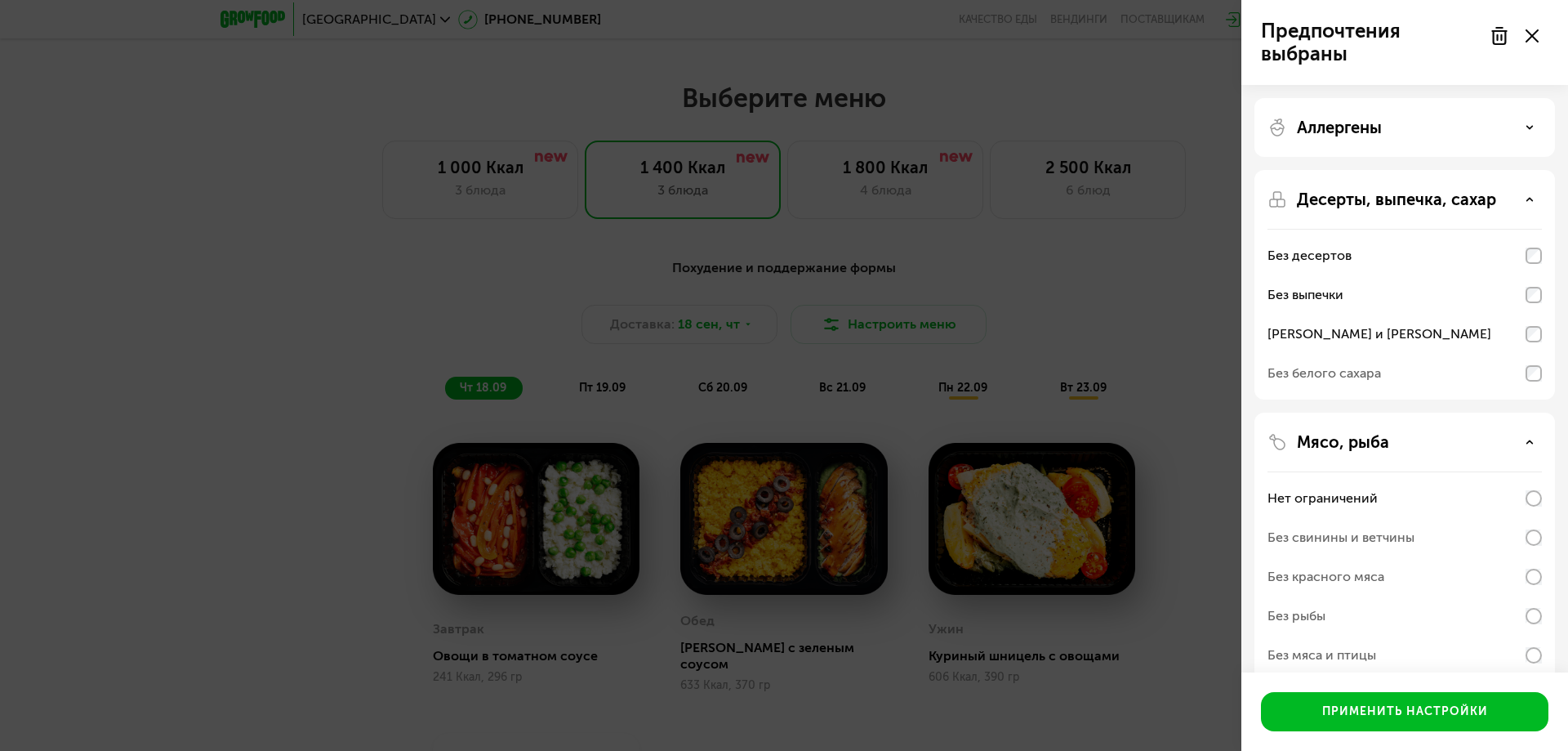
click at [1525, 443] on icon at bounding box center [1530, 442] width 8 height 8
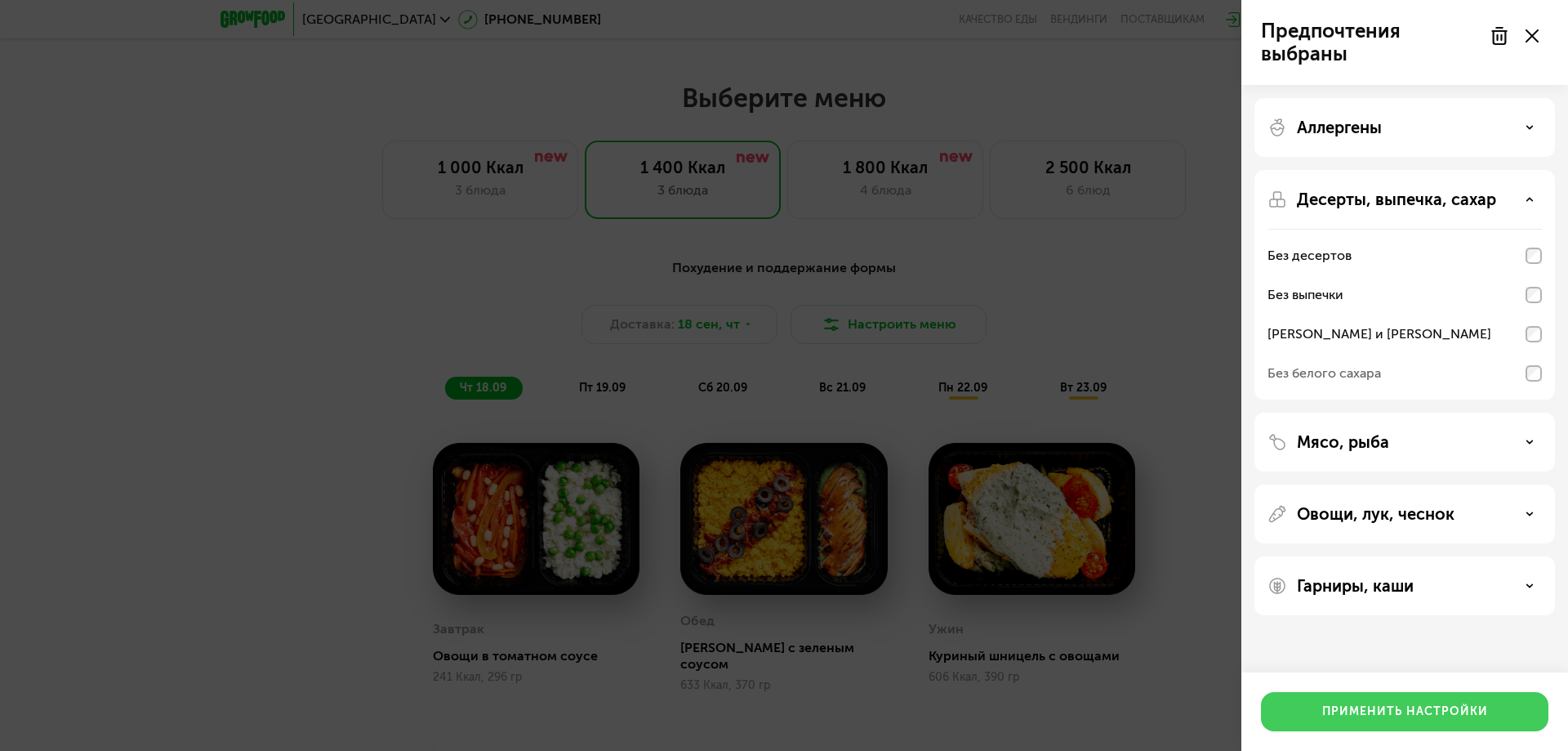
click at [1380, 703] on button "Применить настройки" at bounding box center [1404, 712] width 287 height 39
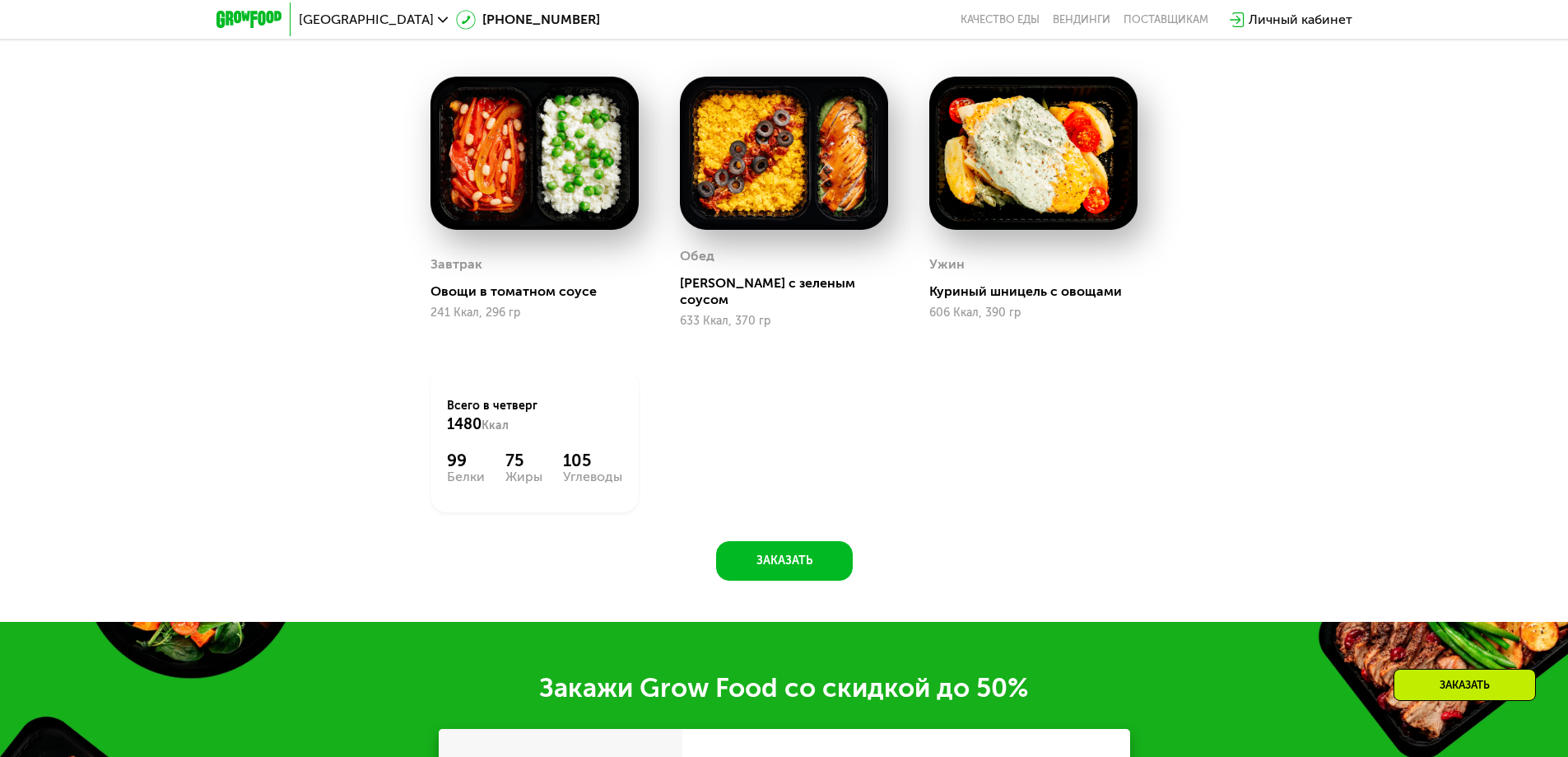
scroll to position [1794, 0]
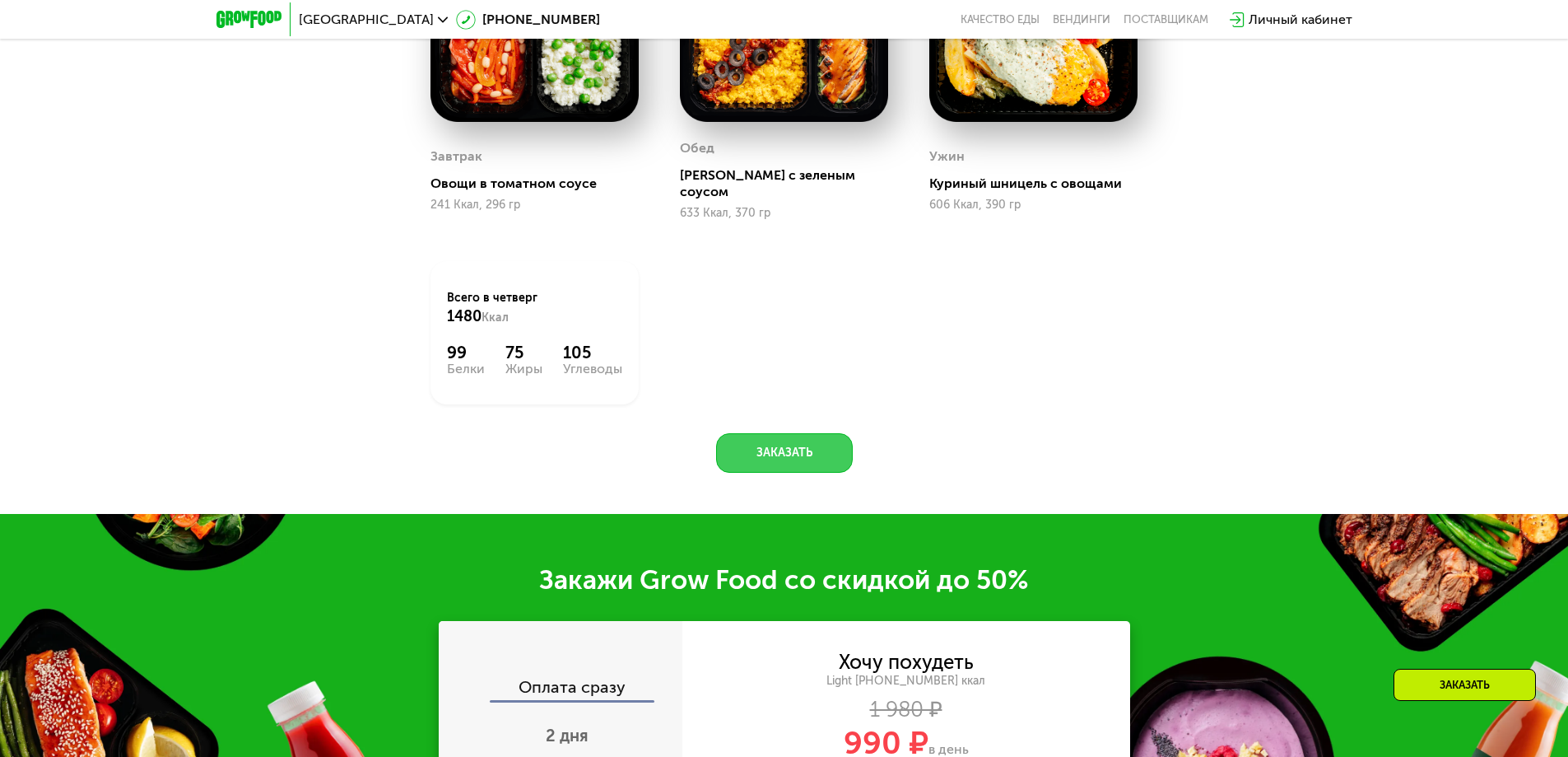
click at [776, 433] on button "Заказать" at bounding box center [785, 453] width 137 height 40
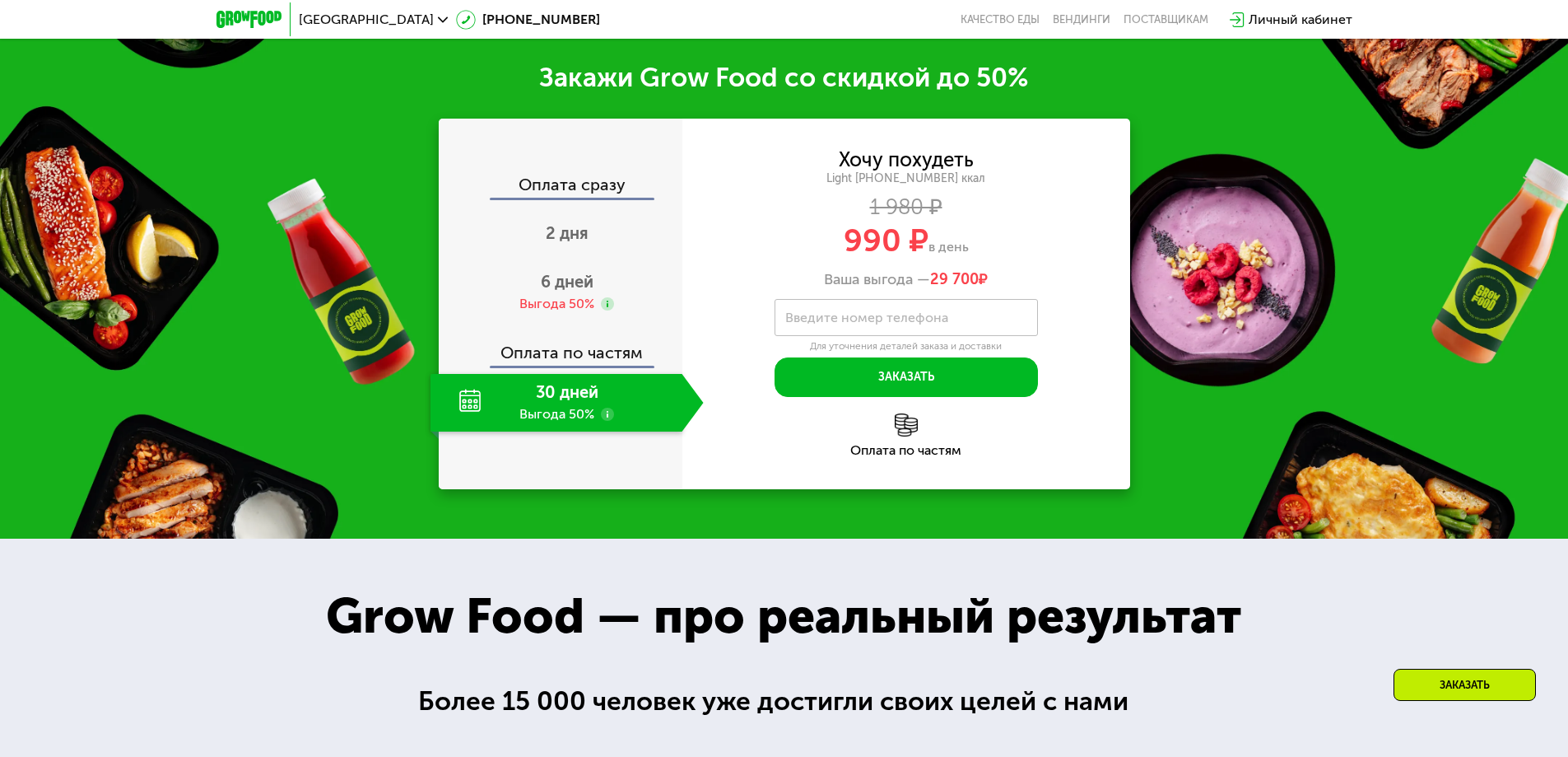
scroll to position [2297, 0]
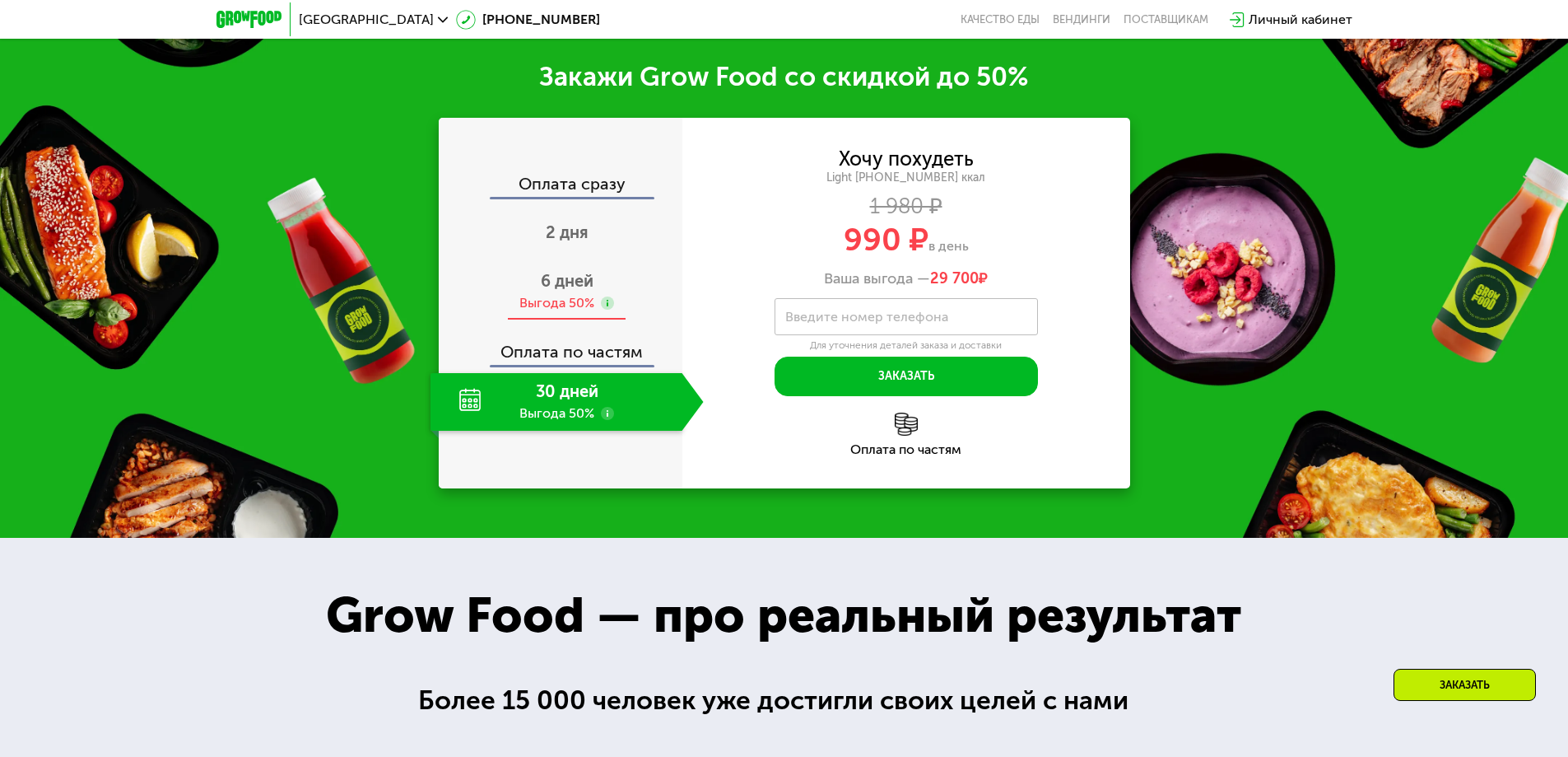
click at [559, 274] on span "6 дней" at bounding box center [567, 280] width 53 height 20
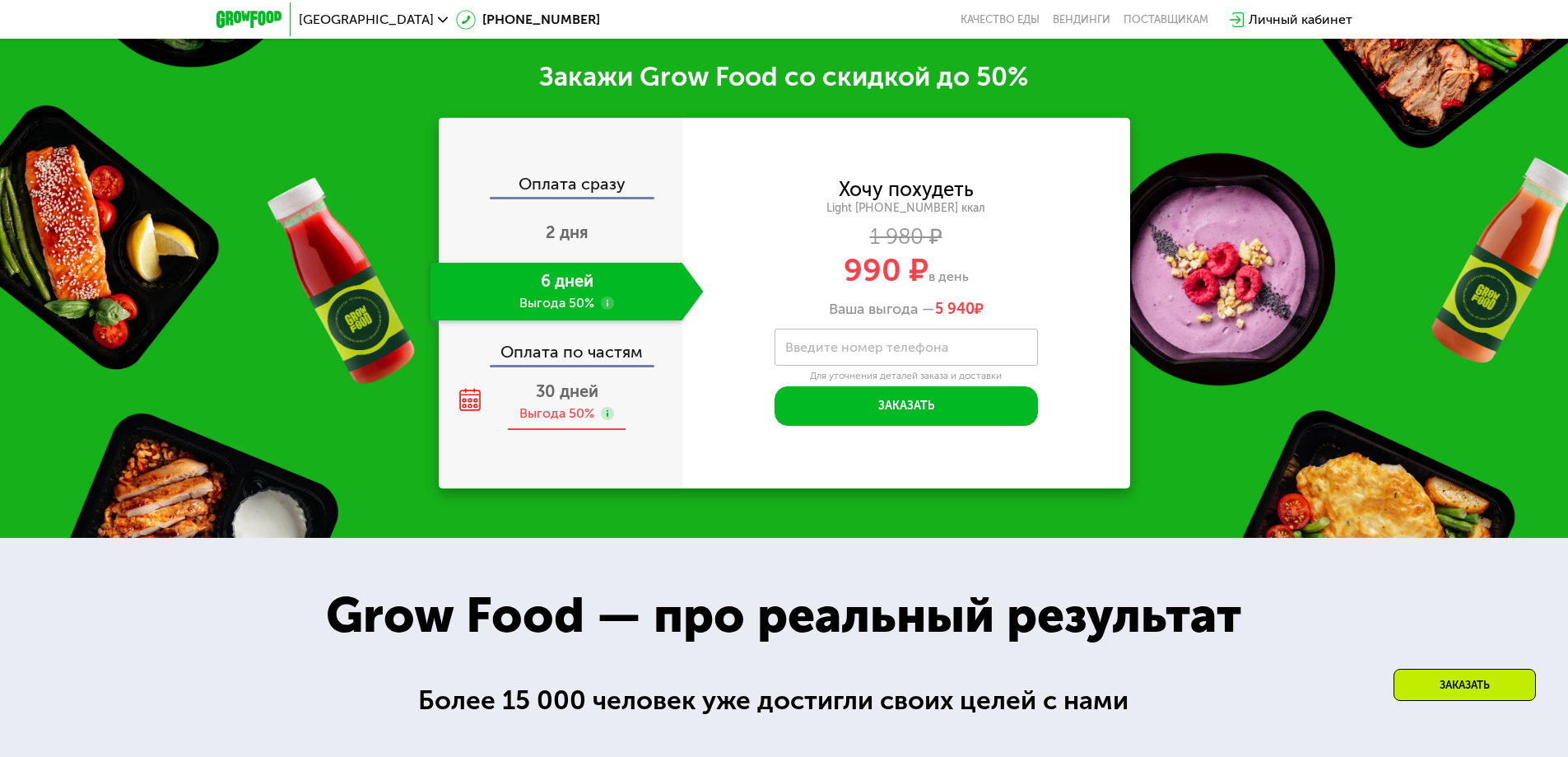
click at [538, 381] on span "30 дней" at bounding box center [567, 391] width 63 height 20
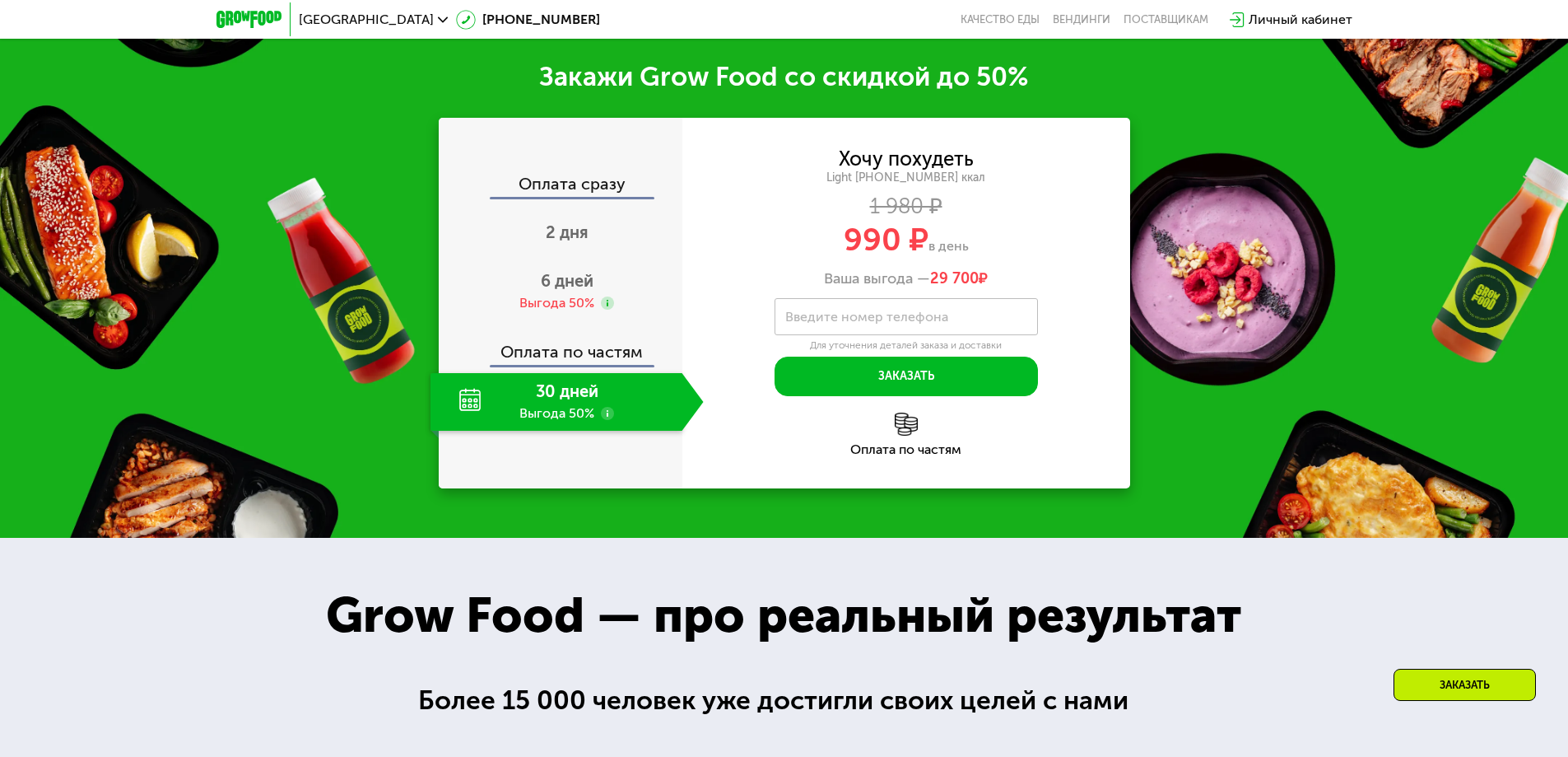
click at [1122, 121] on div "Хочу похудеть Light [PHONE_NUMBER] ккал 1 980 ₽ 990 ₽ в день Ваша выгода — 29 7…" at bounding box center [906, 303] width 448 height 370
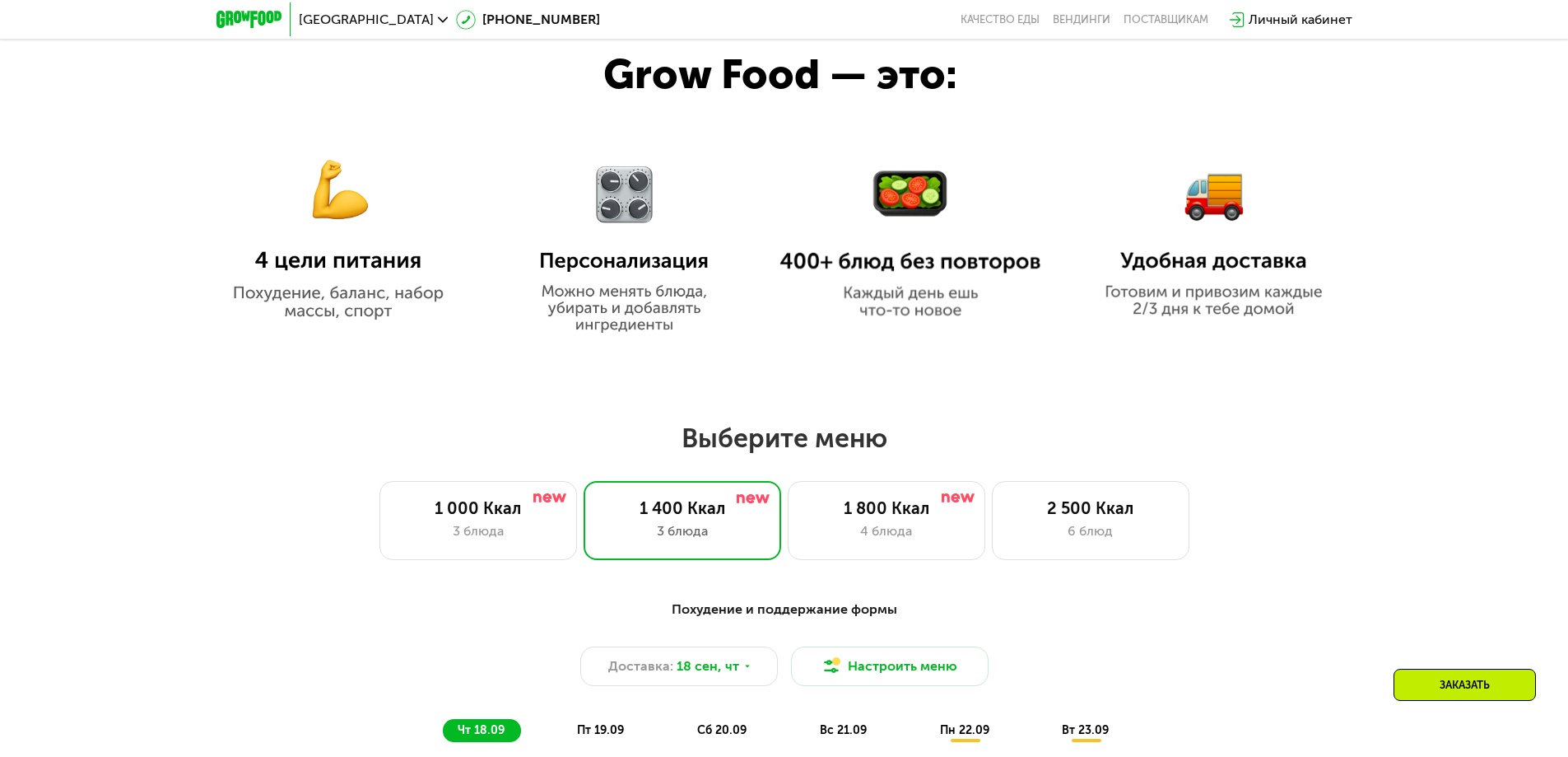
scroll to position [977, 0]
click at [633, 272] on img at bounding box center [625, 235] width 204 height 194
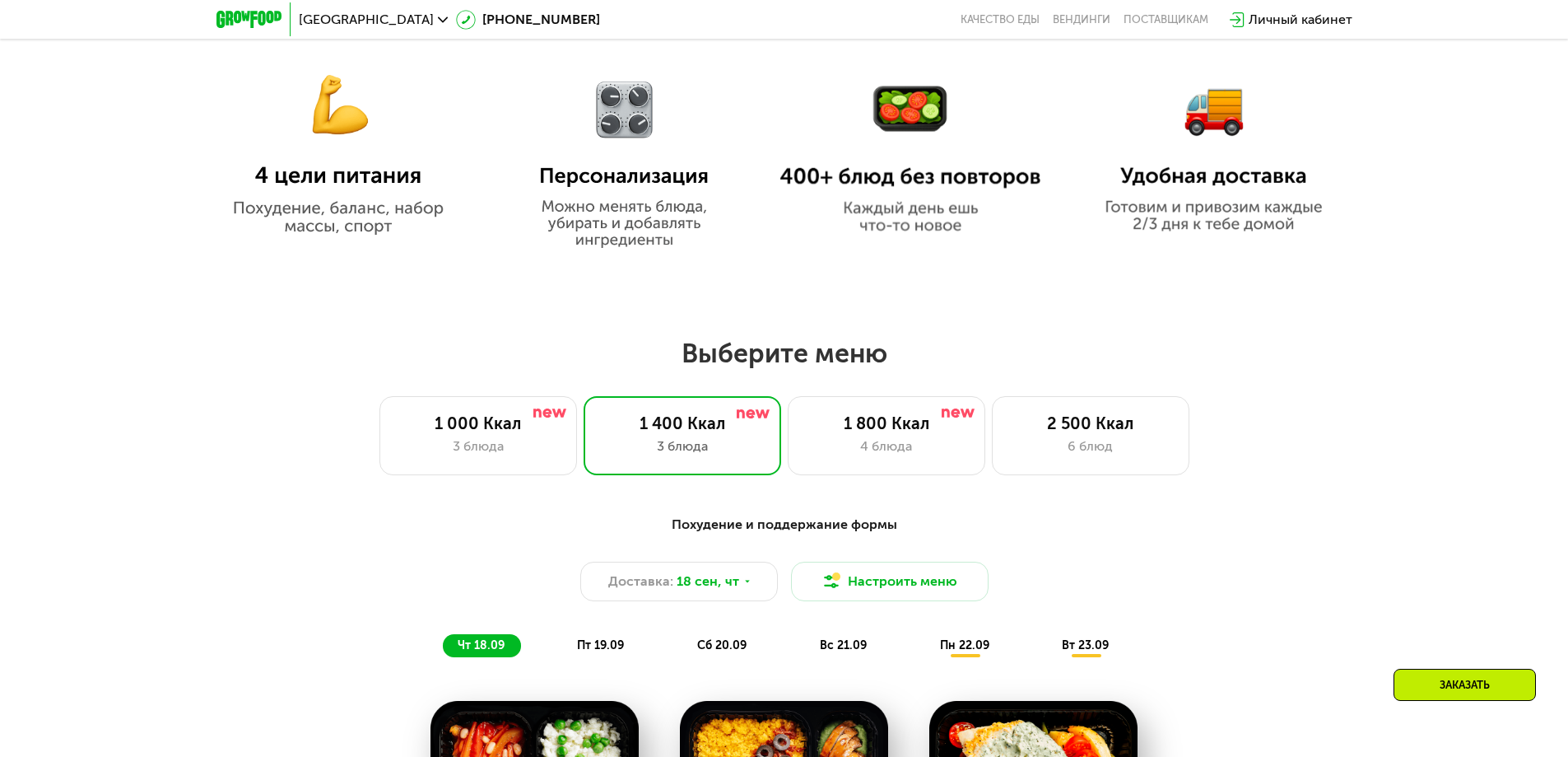
scroll to position [1126, 0]
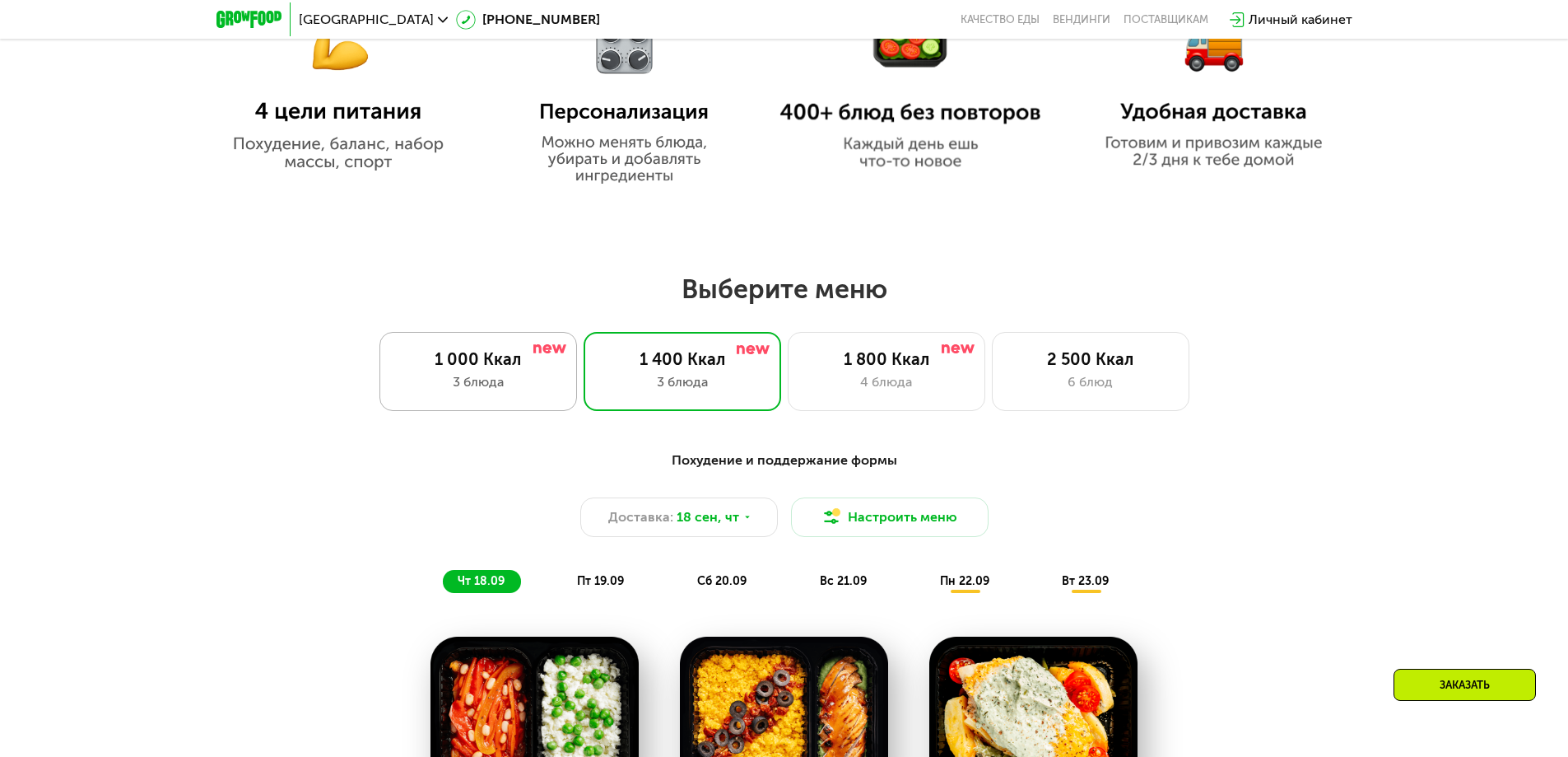
click at [517, 392] on div "3 блюда" at bounding box center [478, 382] width 163 height 20
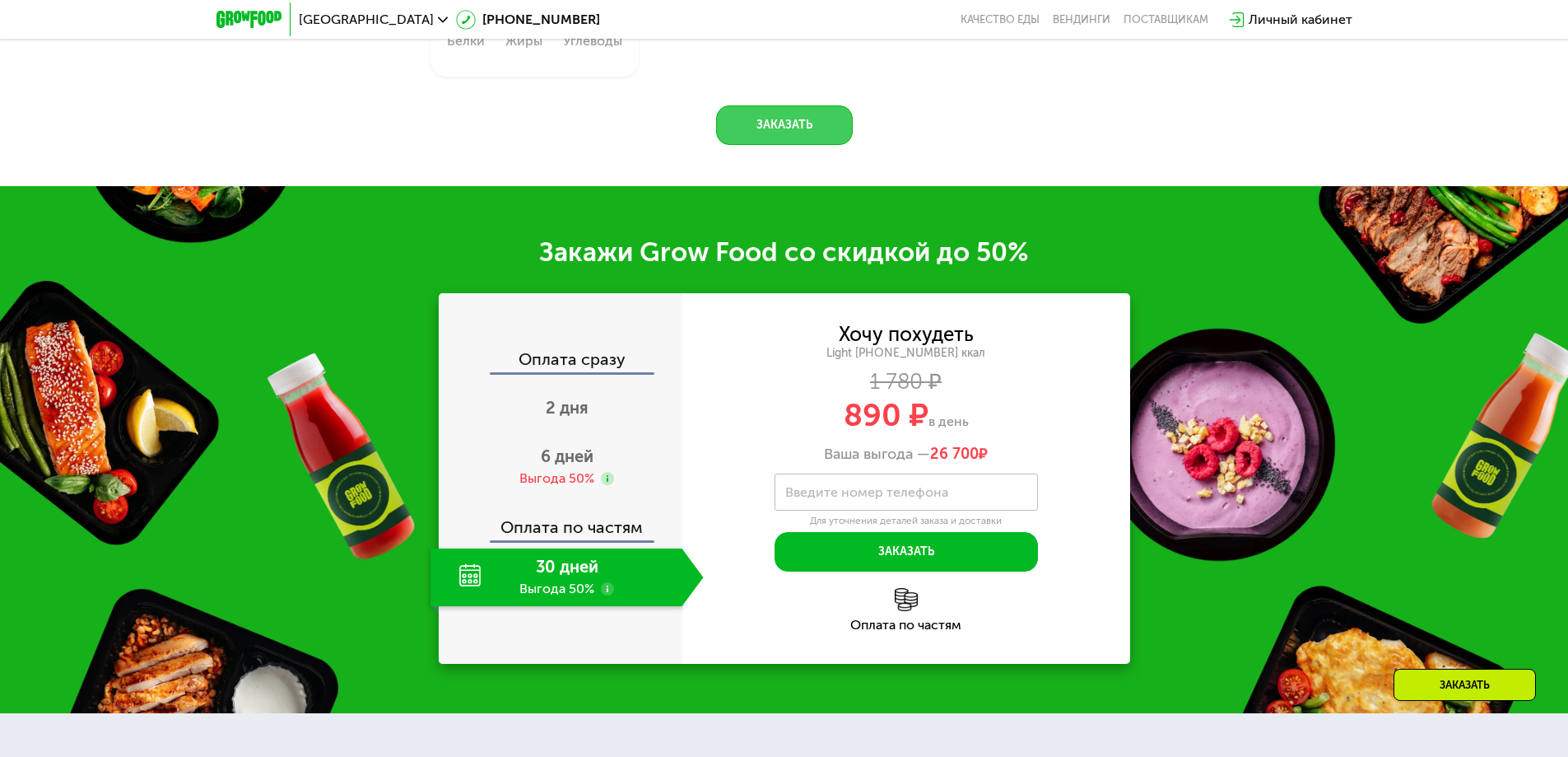
scroll to position [2201, 0]
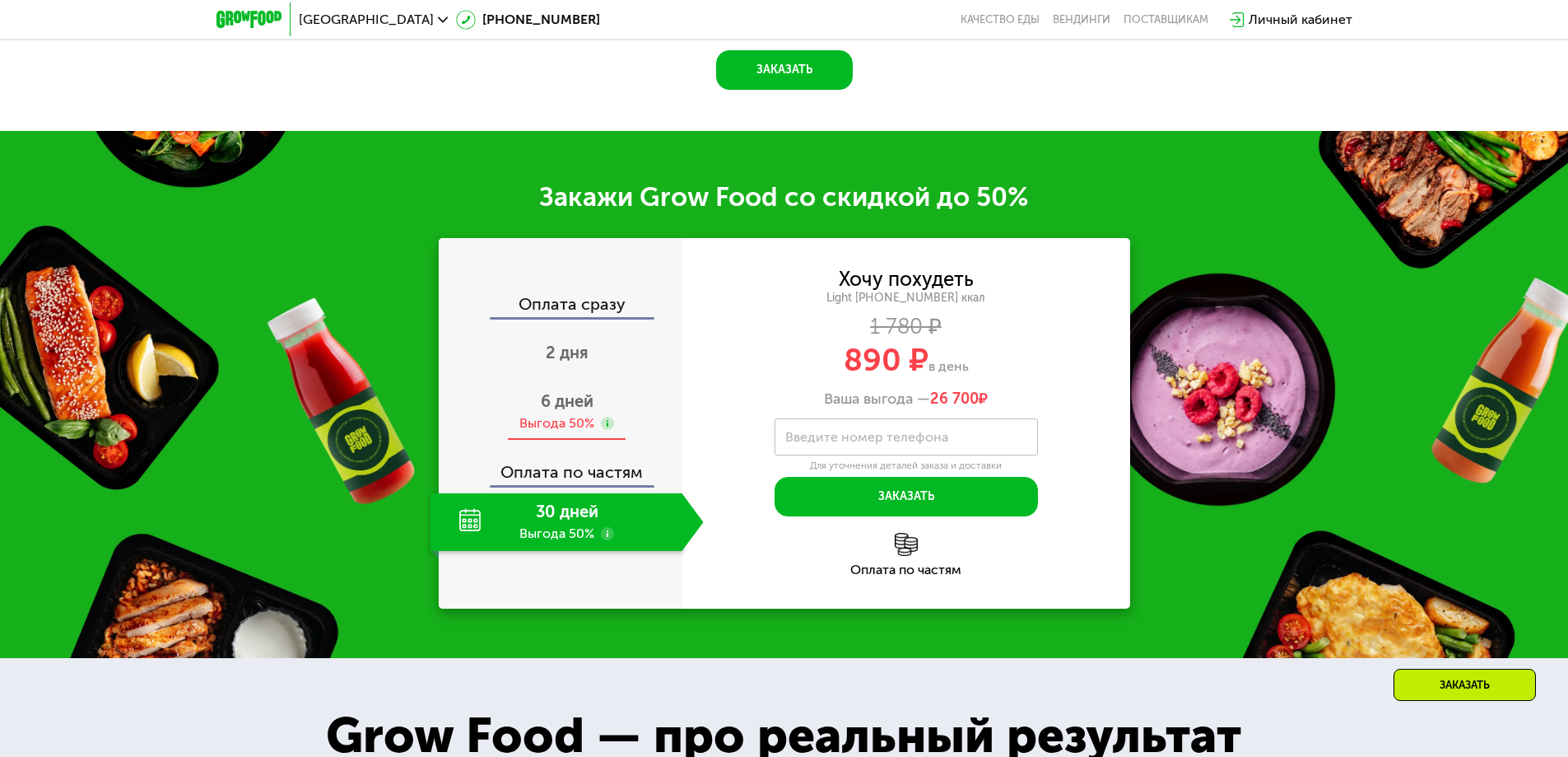
click at [596, 421] on div "Выгода 50%" at bounding box center [566, 423] width 95 height 18
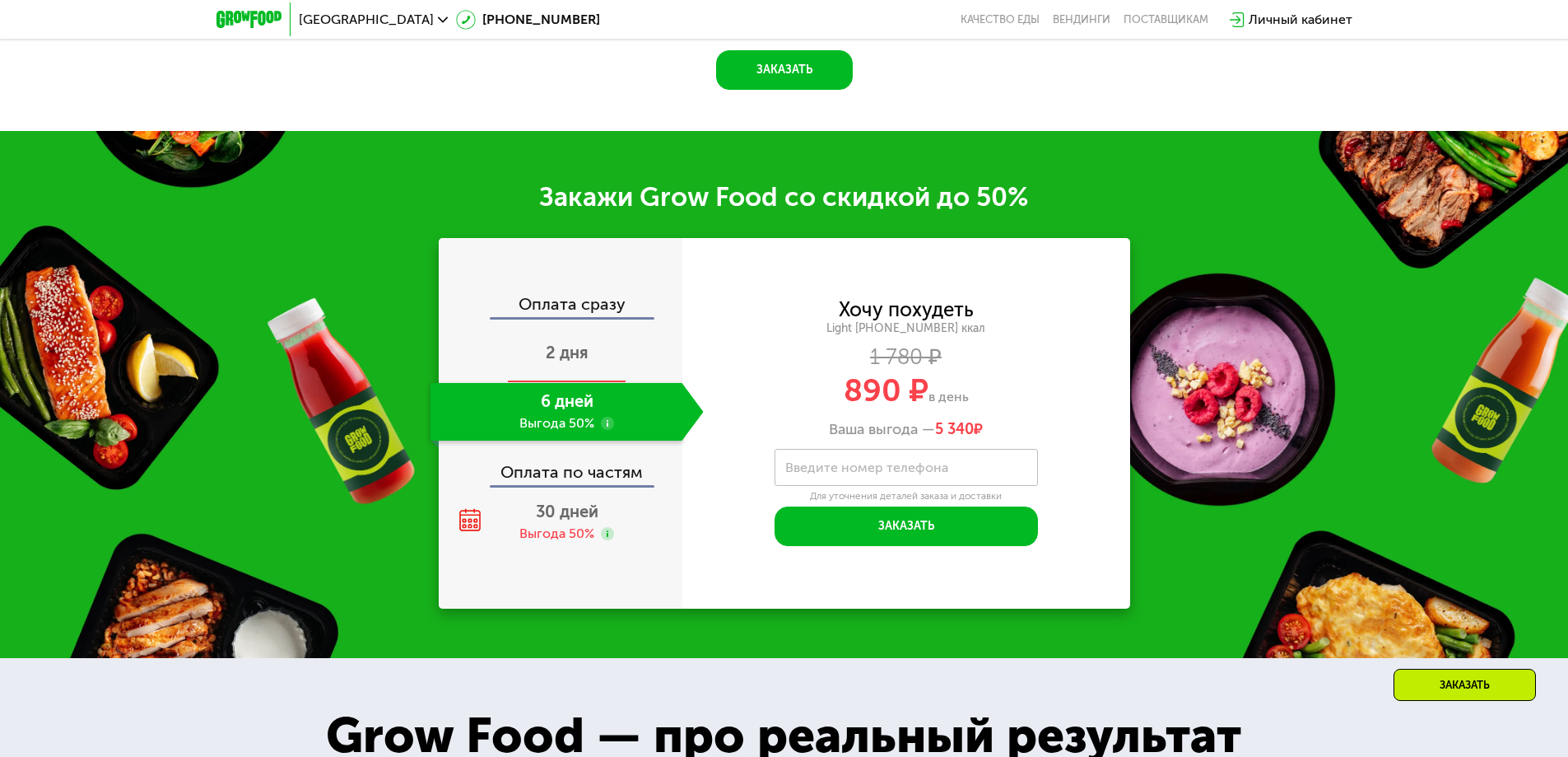
click at [591, 374] on div "2 дня" at bounding box center [566, 354] width 273 height 58
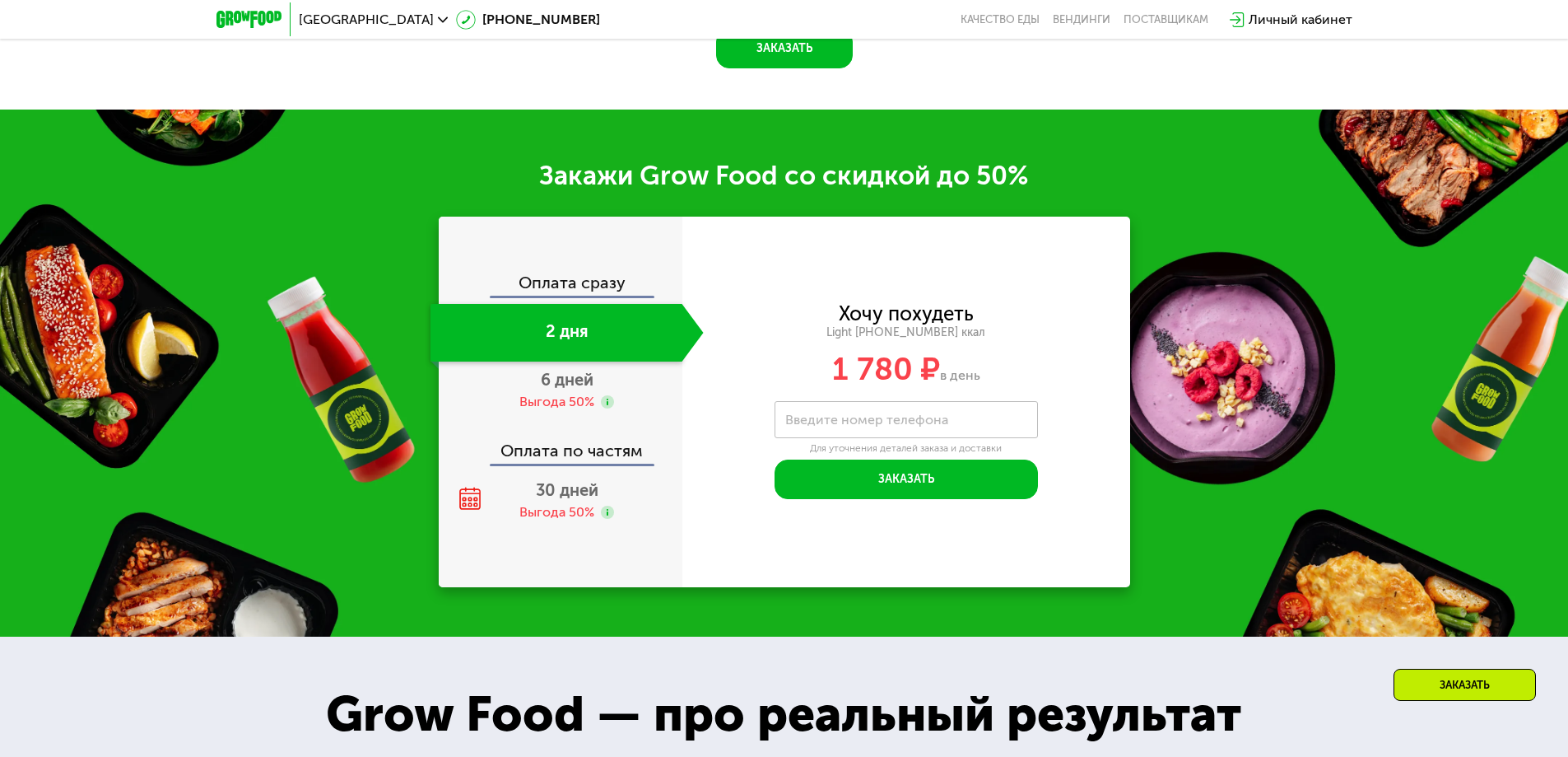
scroll to position [2105, 0]
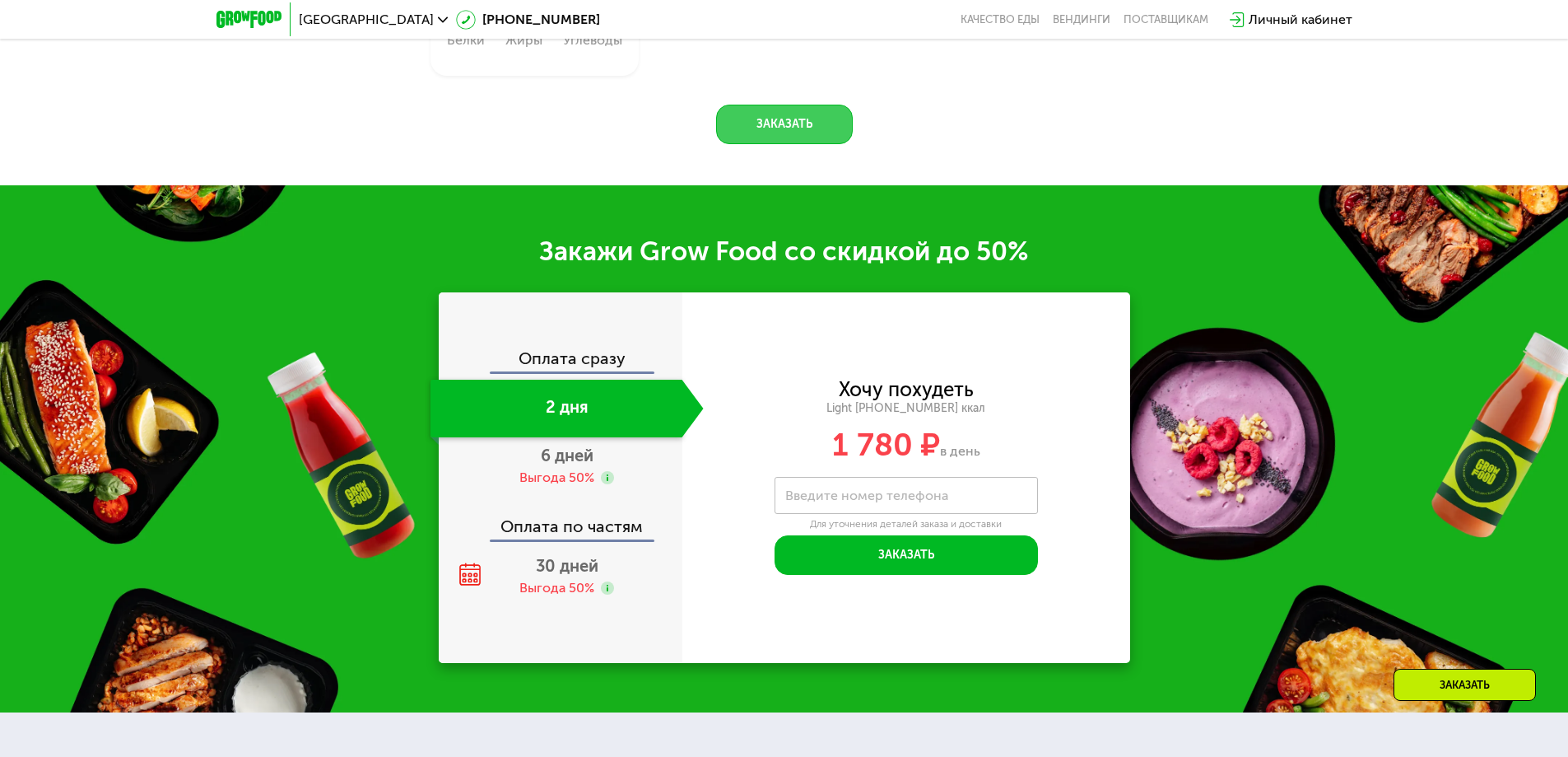
click at [779, 131] on button "Заказать" at bounding box center [785, 125] width 137 height 40
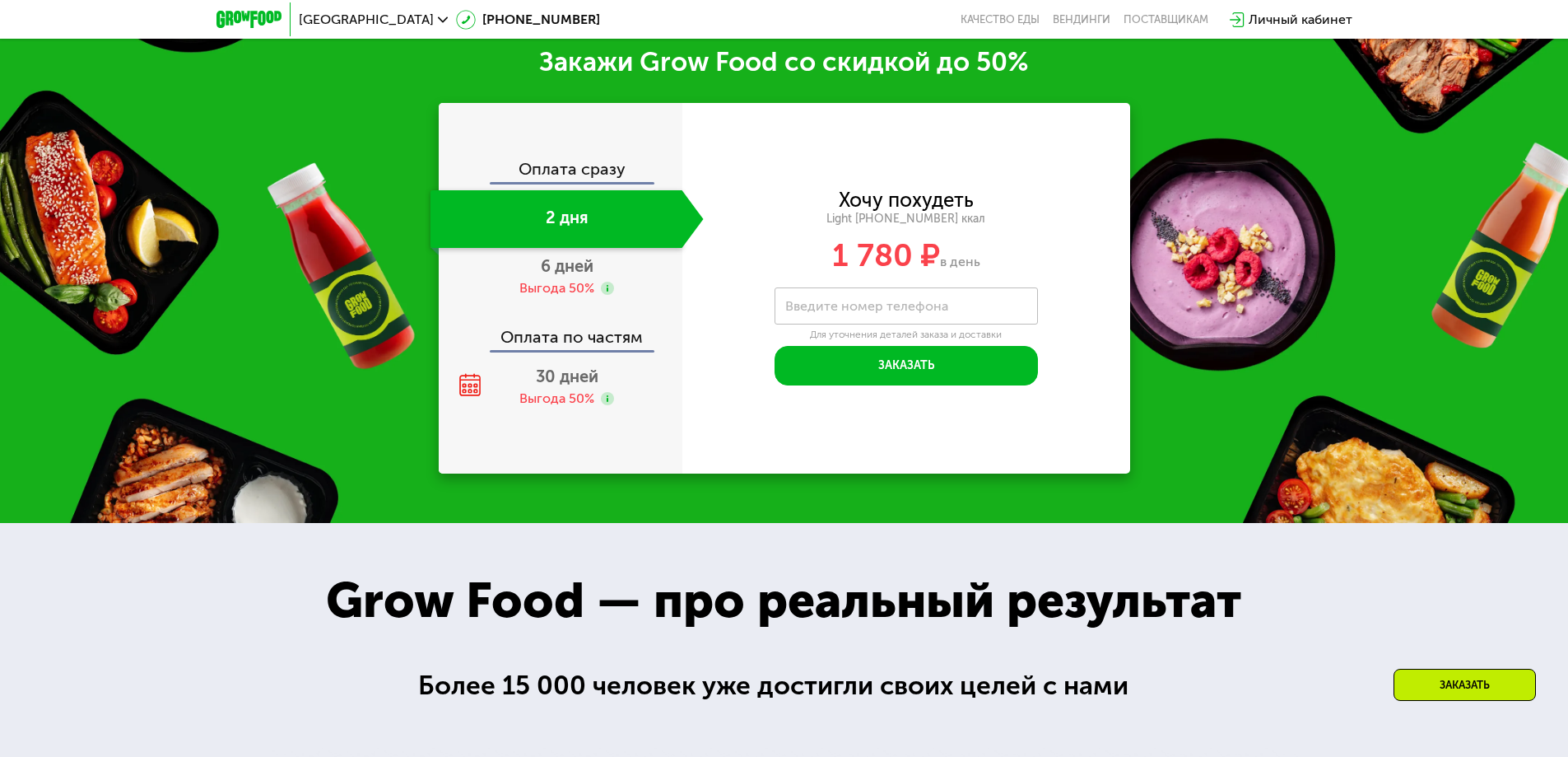
scroll to position [2297, 0]
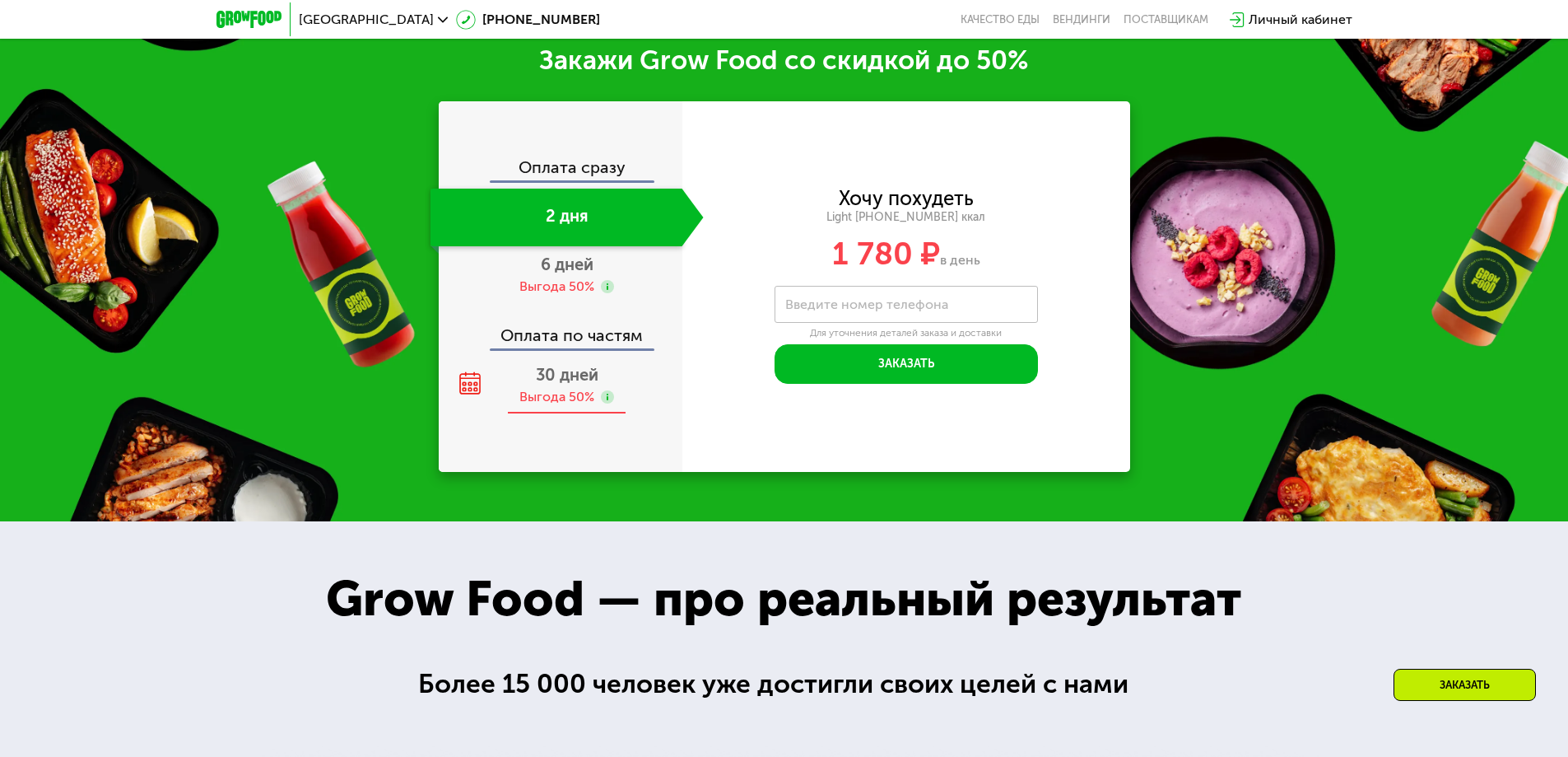
click at [576, 383] on span "30 дней" at bounding box center [567, 374] width 63 height 20
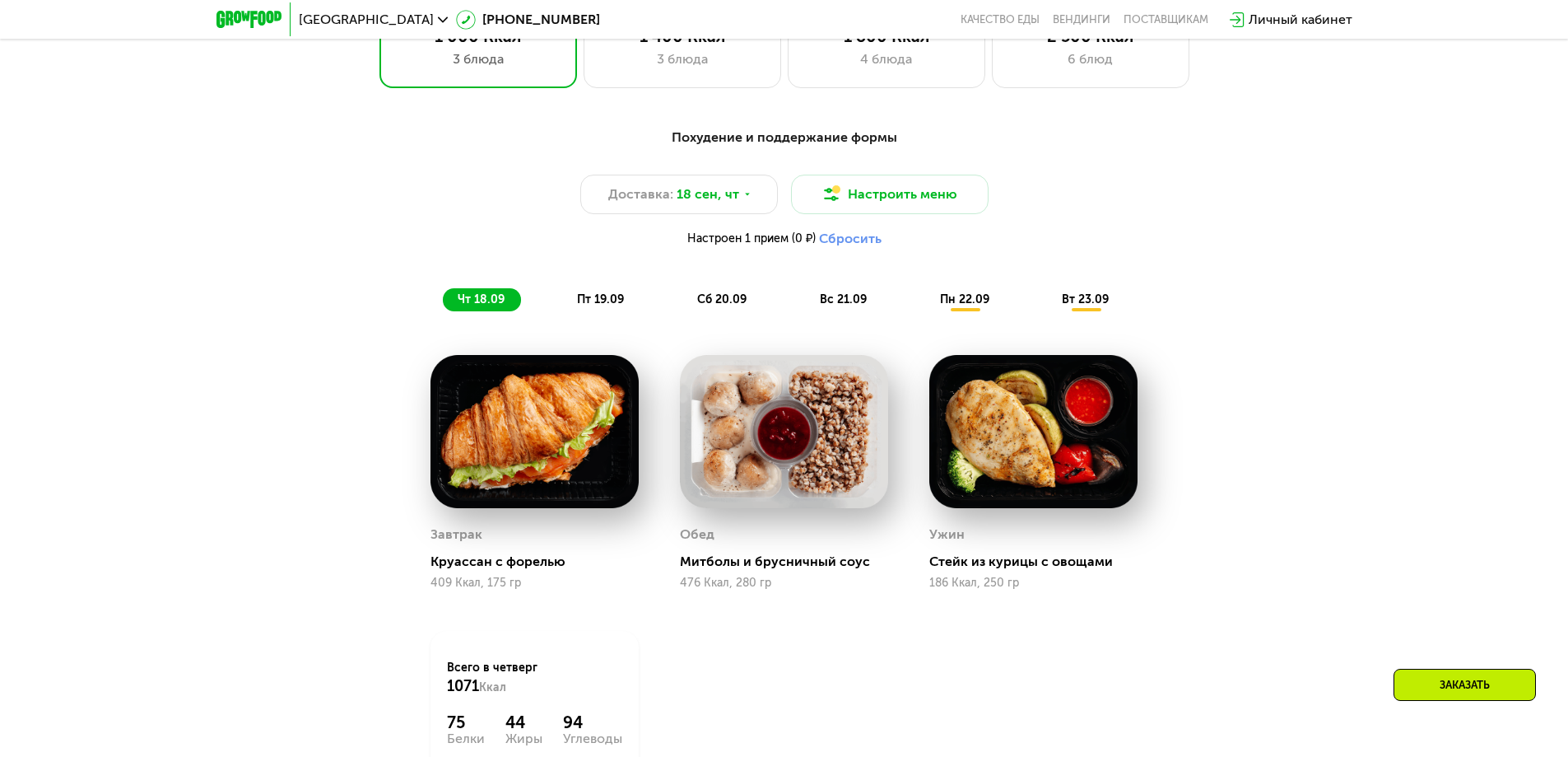
scroll to position [1185, 0]
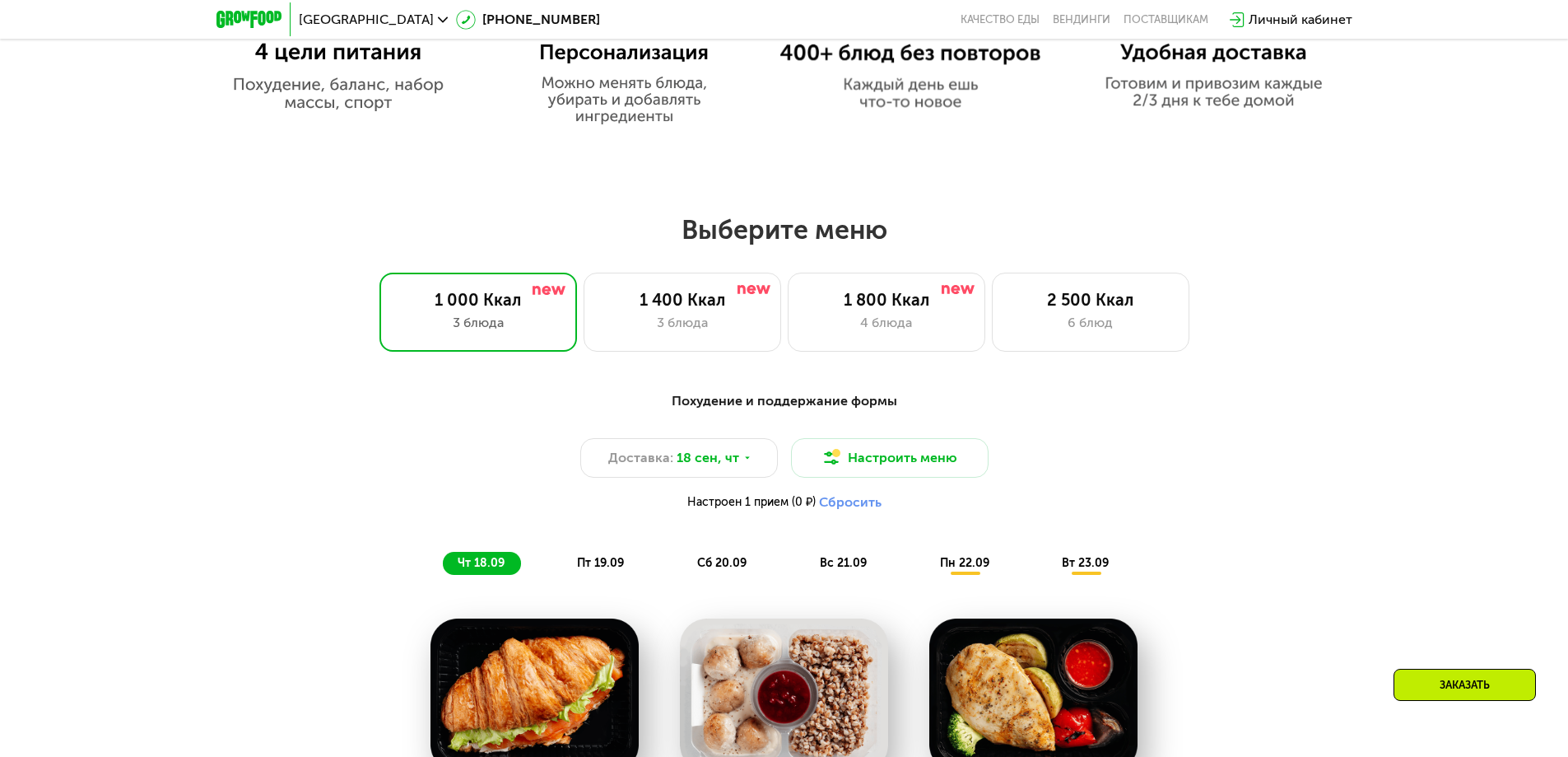
click at [747, 331] on div "3 блюда" at bounding box center [683, 322] width 163 height 20
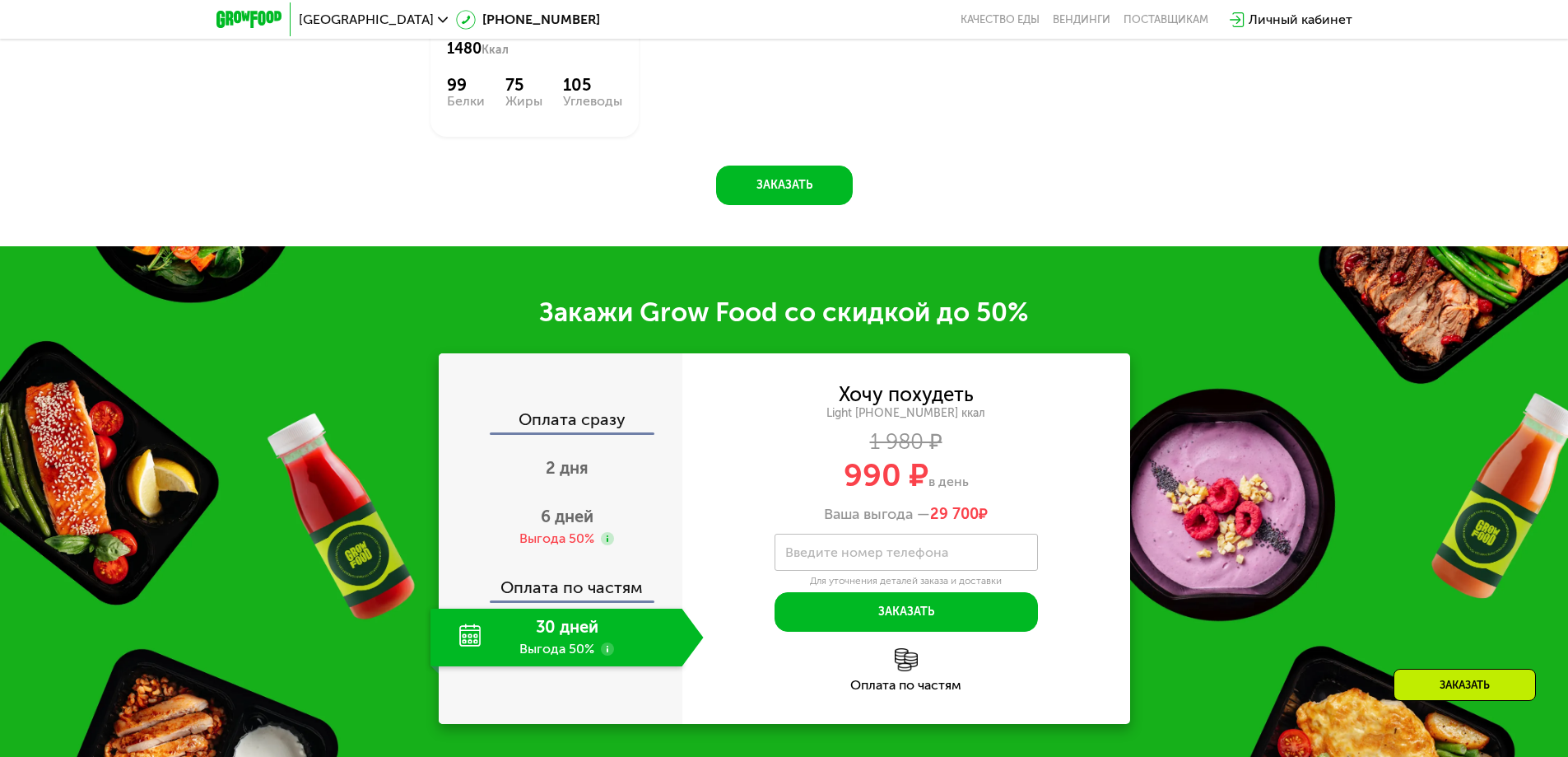
scroll to position [2101, 0]
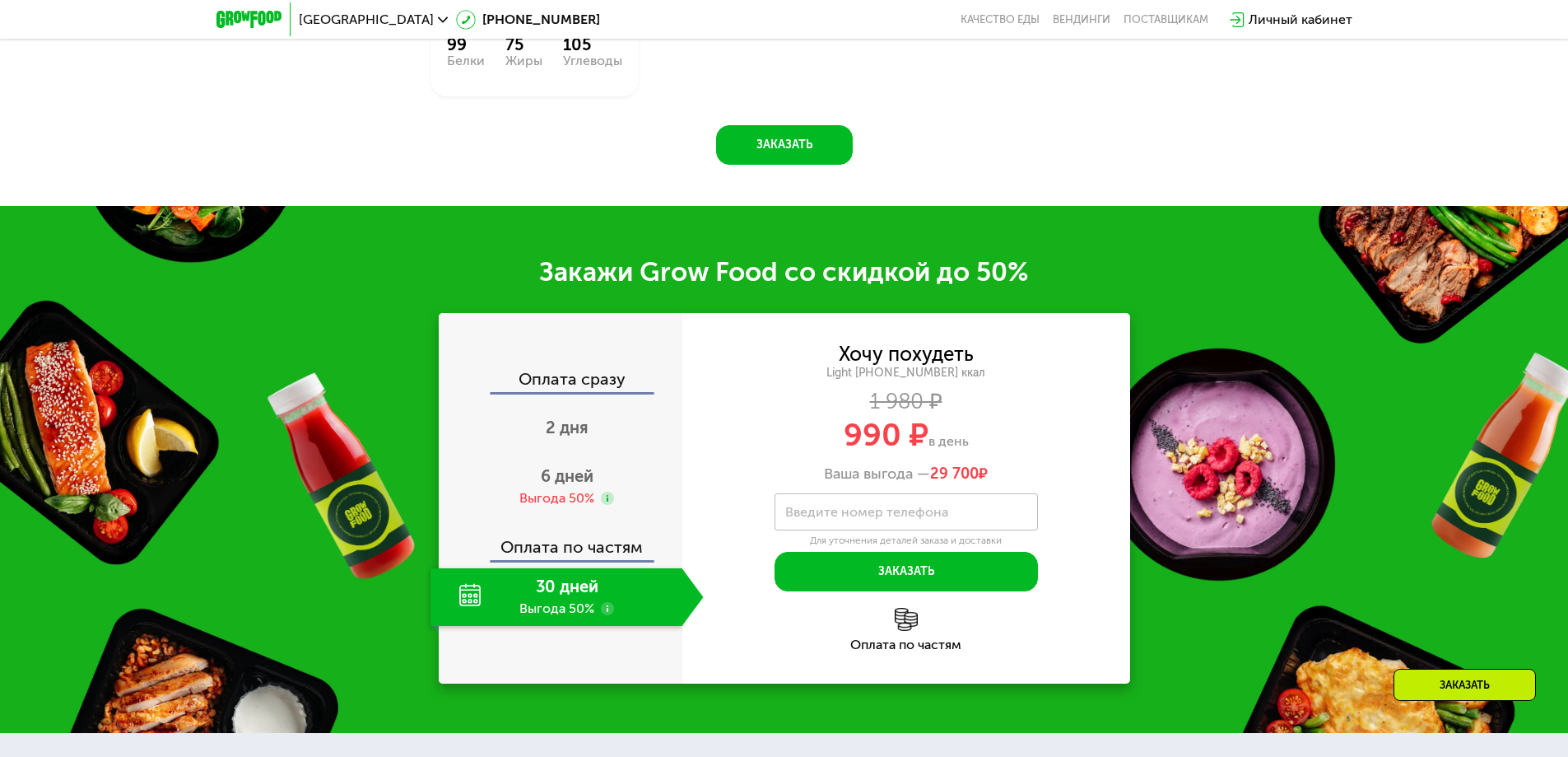
click at [609, 541] on div "Оплата по частям" at bounding box center [561, 541] width 242 height 38
